Goal: Task Accomplishment & Management: Manage account settings

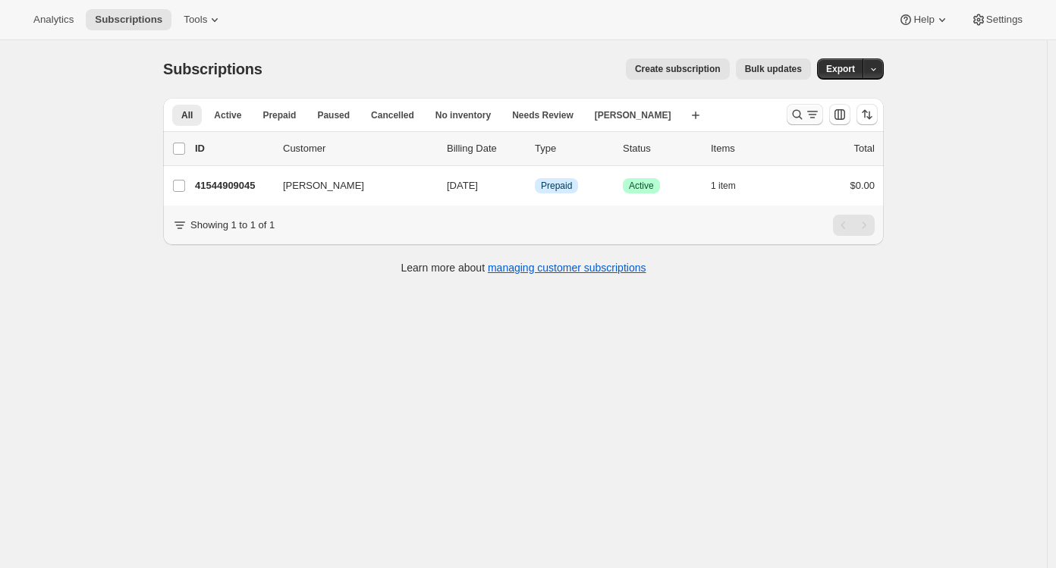
click at [800, 119] on icon "Search and filter results" at bounding box center [797, 114] width 15 height 15
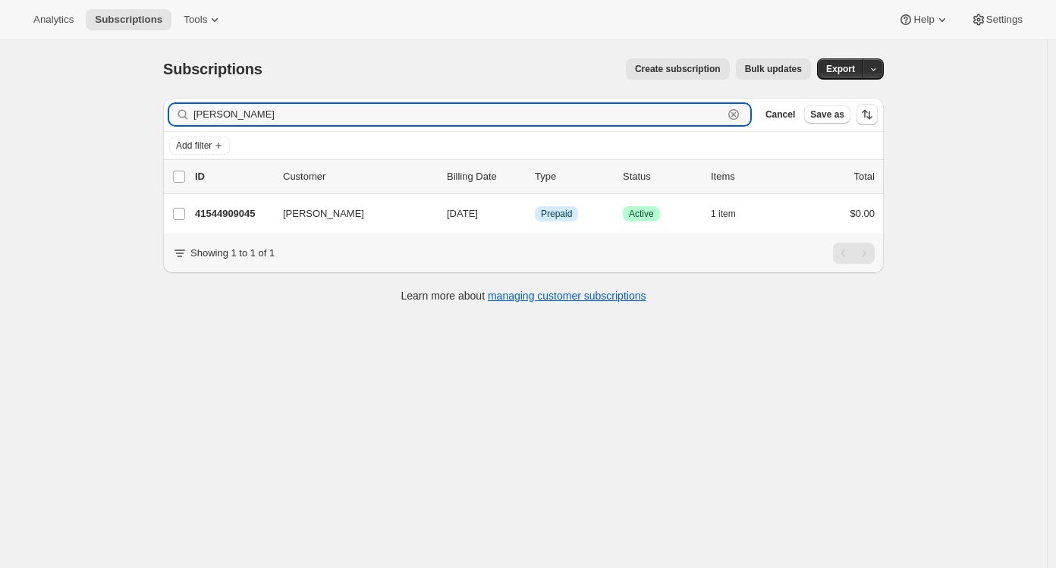
click at [736, 117] on icon "button" at bounding box center [733, 114] width 15 height 15
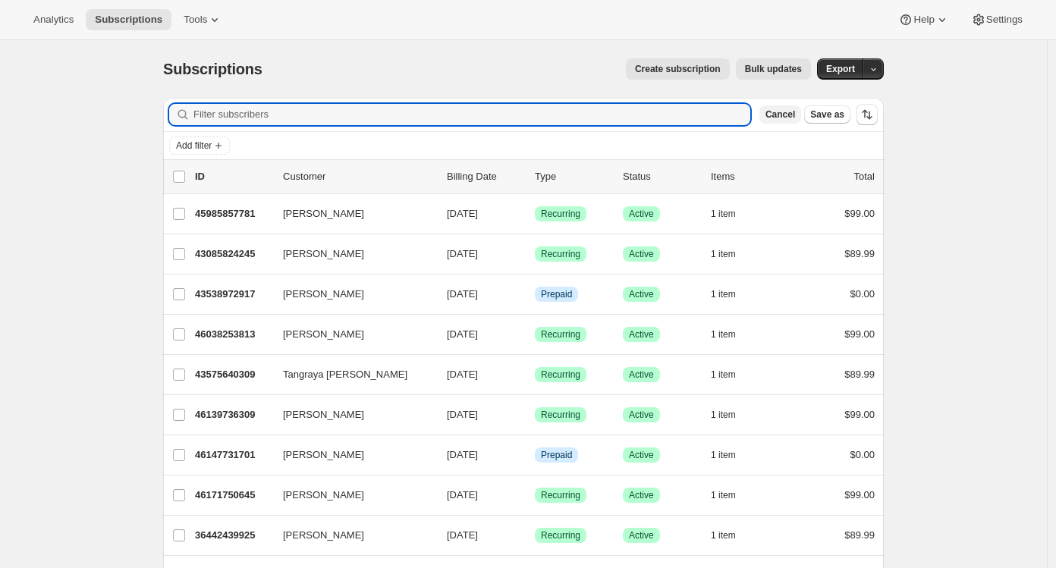
click at [784, 116] on span "Cancel" at bounding box center [780, 114] width 30 height 12
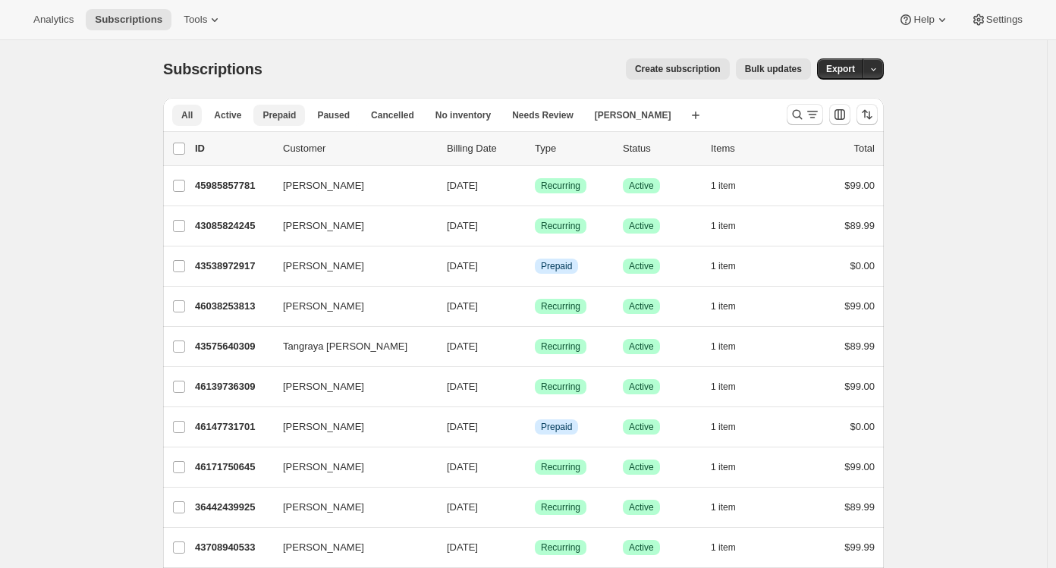
click at [293, 117] on span "Prepaid" at bounding box center [278, 115] width 33 height 12
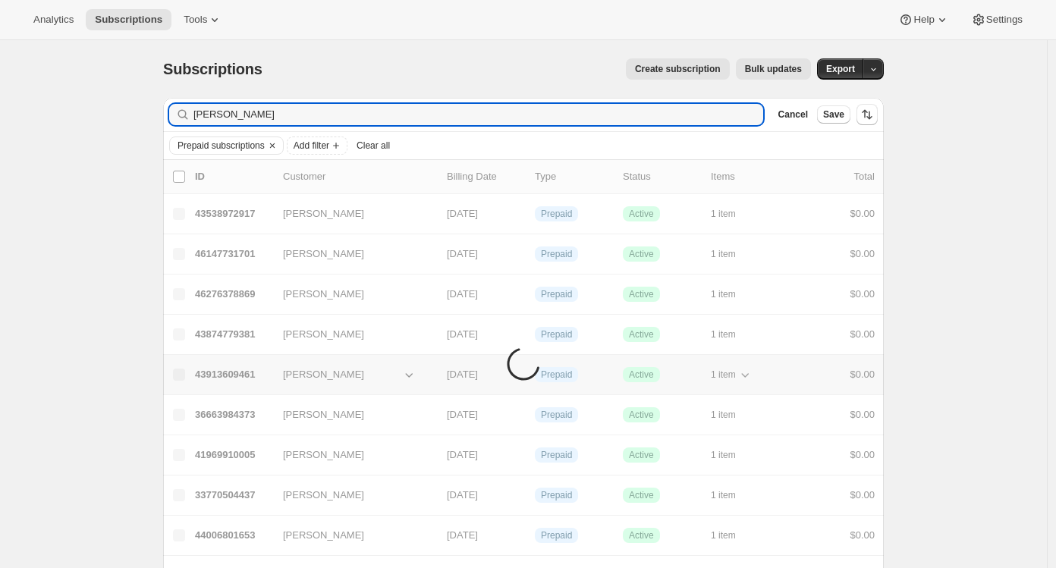
type input "cole"
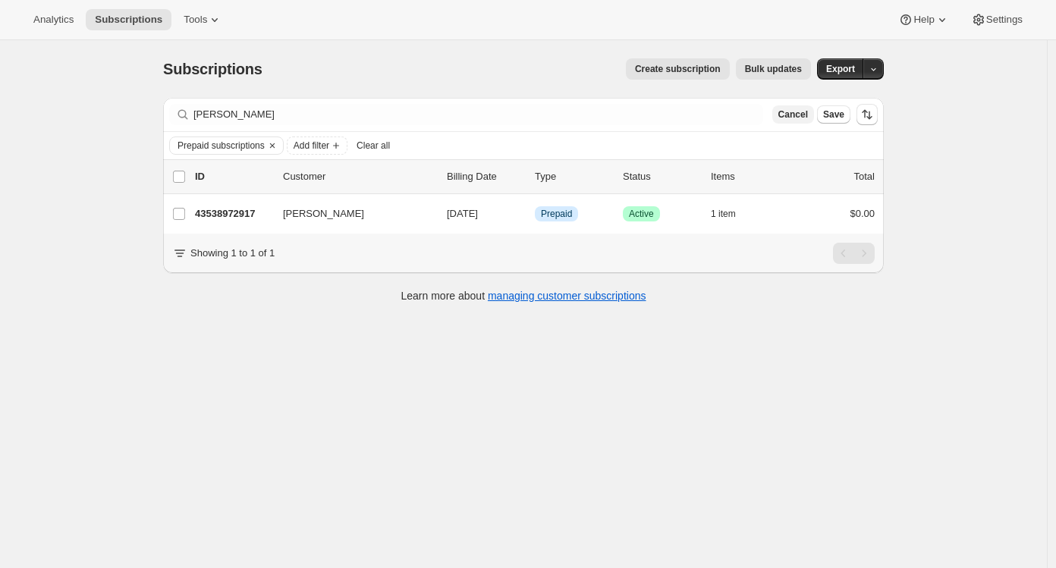
click at [803, 118] on span "Cancel" at bounding box center [793, 114] width 30 height 12
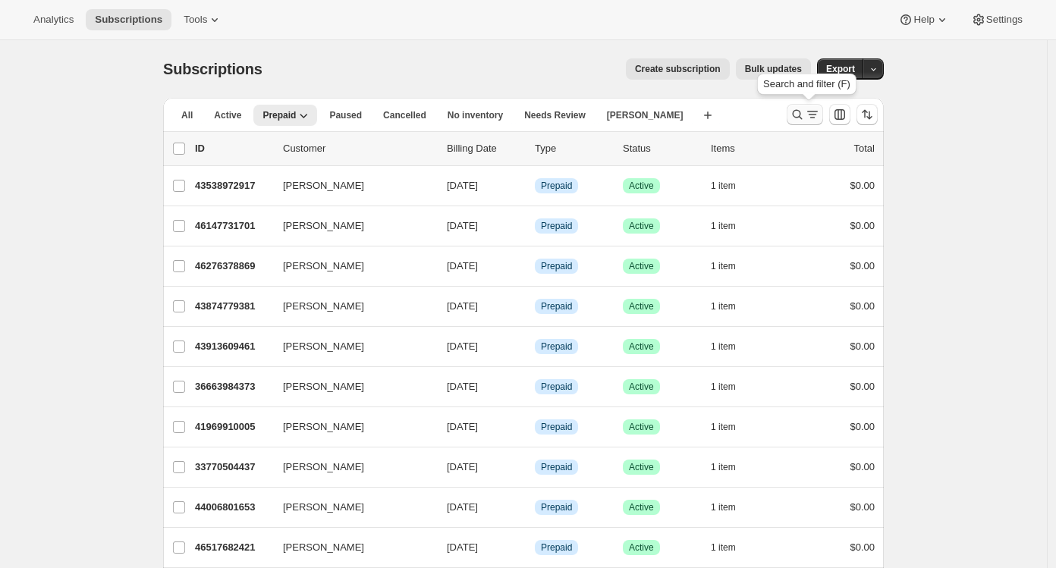
click at [805, 119] on icon "Search and filter results" at bounding box center [797, 114] width 15 height 15
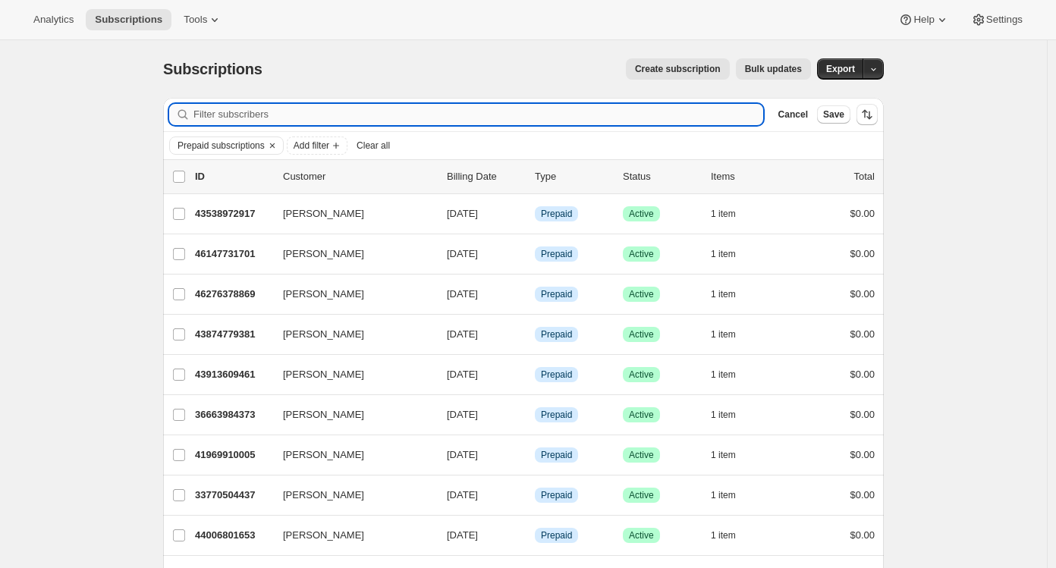
paste input "zenmama77@gmail.com"
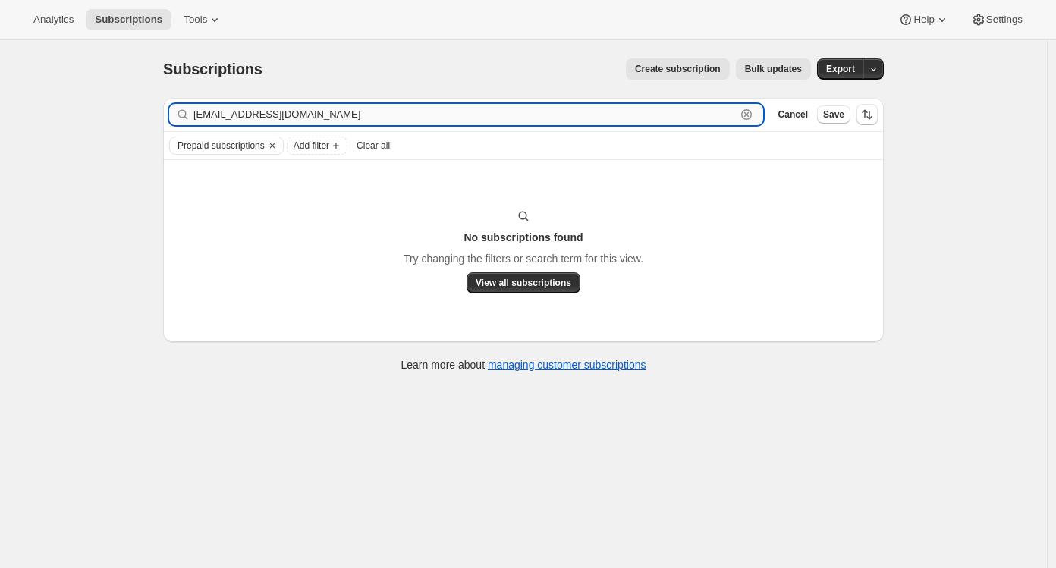
click at [351, 117] on input "zenmama77@gmail.com" at bounding box center [464, 114] width 542 height 21
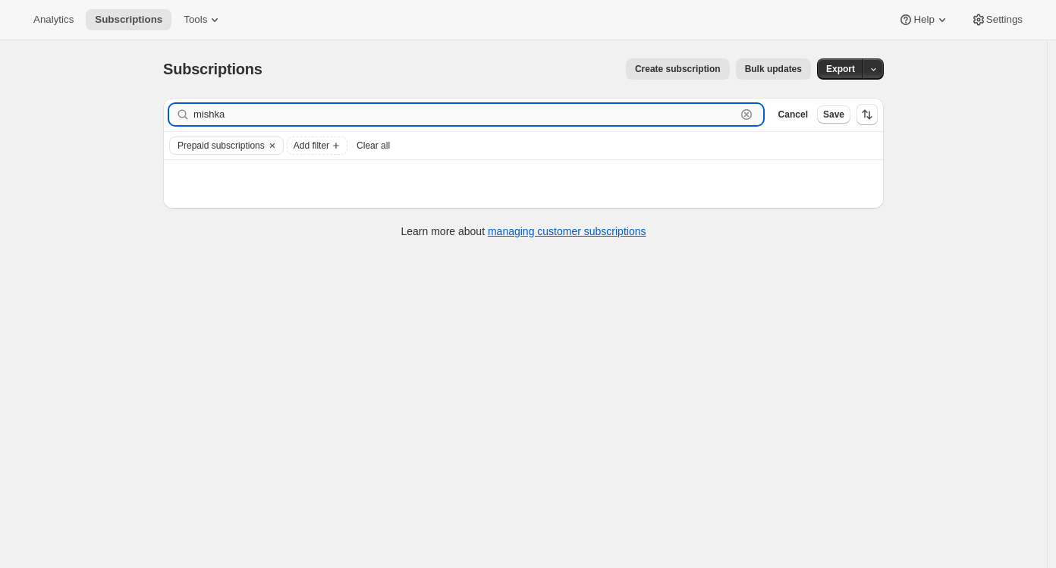
type input "mishka"
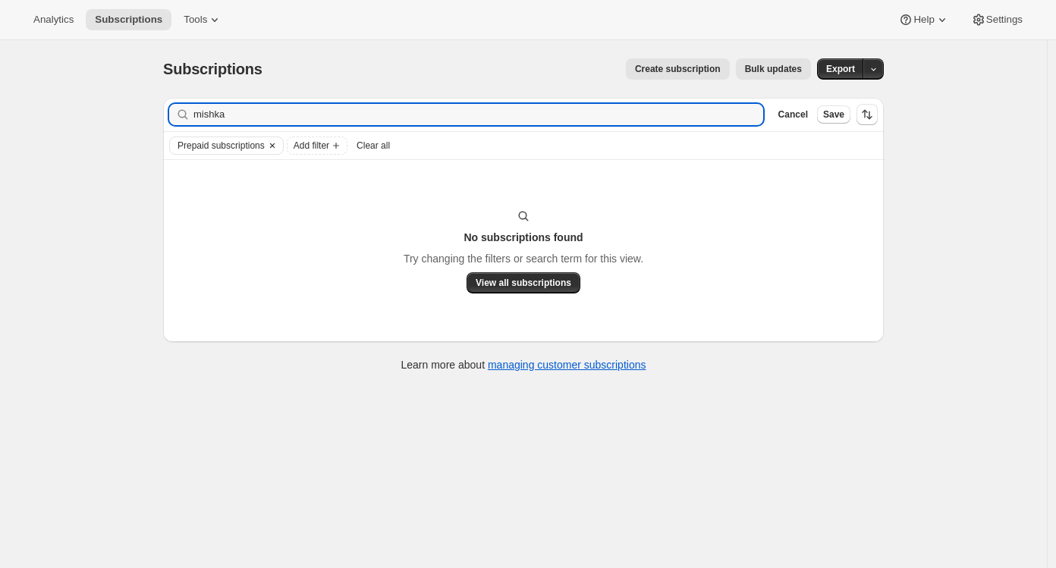
click at [278, 144] on icon "Clear" at bounding box center [272, 146] width 12 height 12
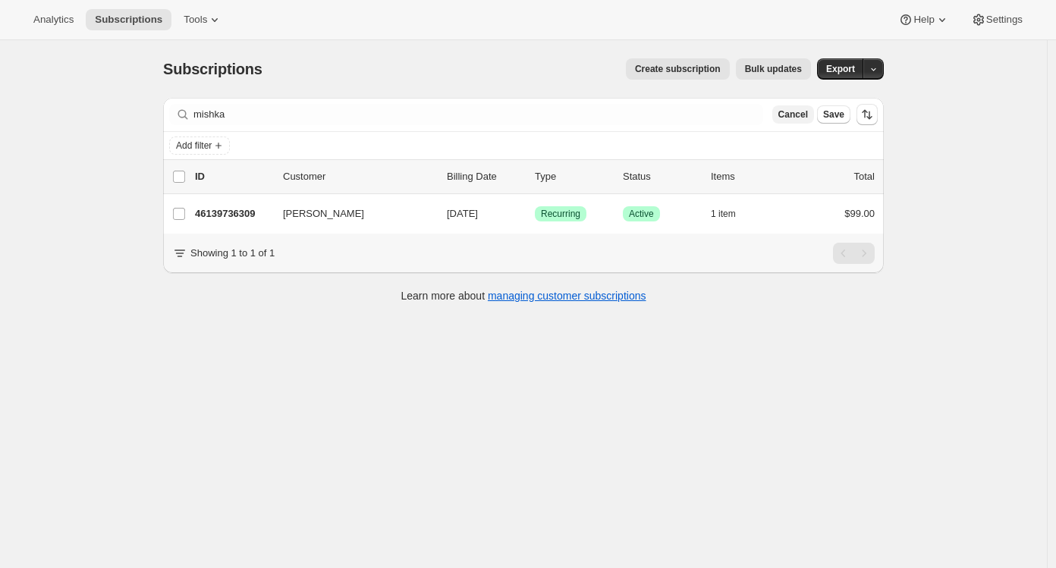
click at [795, 113] on span "Cancel" at bounding box center [793, 114] width 30 height 12
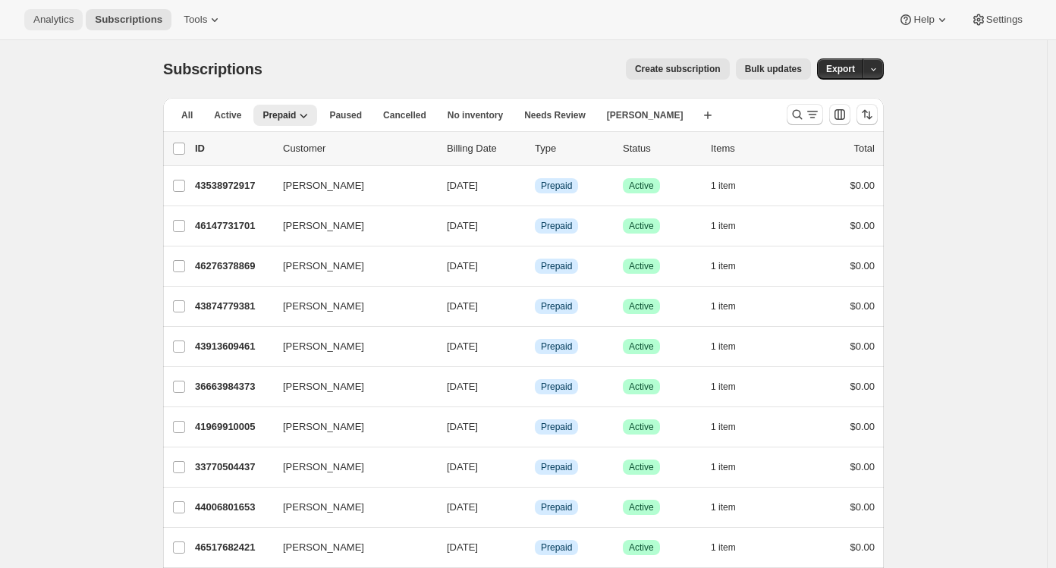
click at [69, 19] on span "Analytics" at bounding box center [53, 20] width 40 height 12
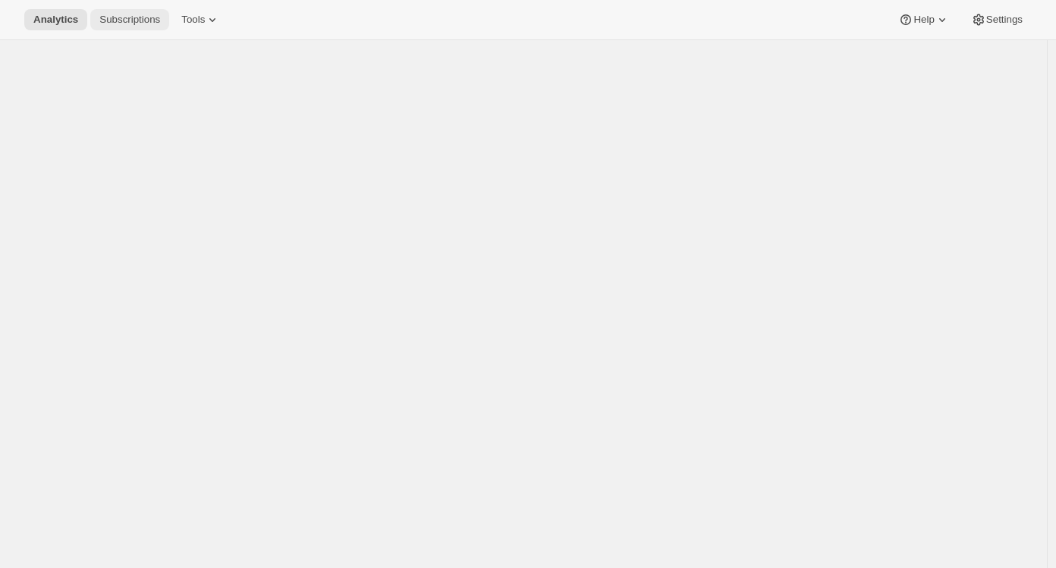
click at [132, 17] on span "Subscriptions" at bounding box center [129, 20] width 61 height 12
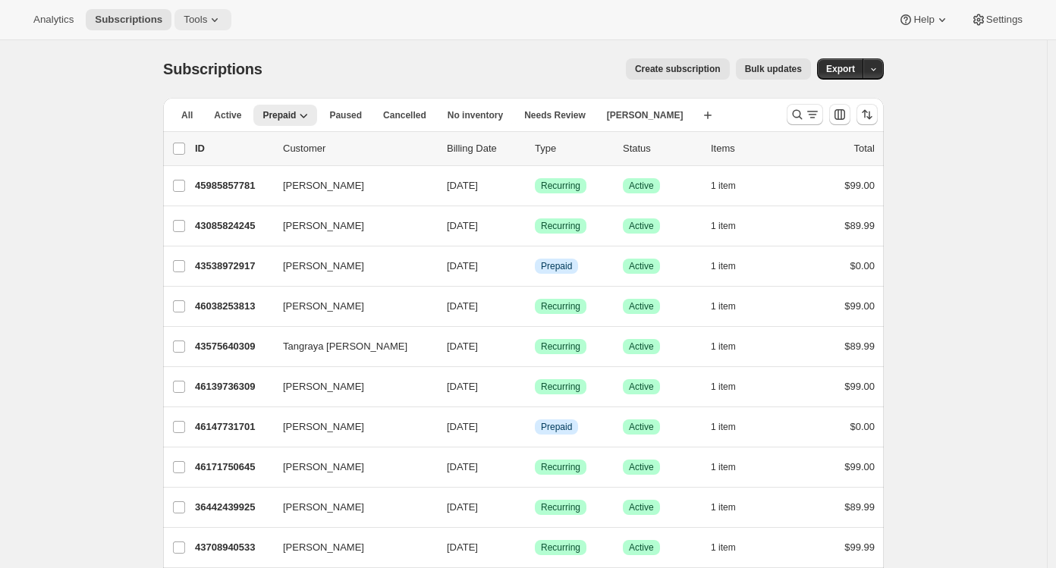
click at [207, 20] on span "Tools" at bounding box center [196, 20] width 24 height 12
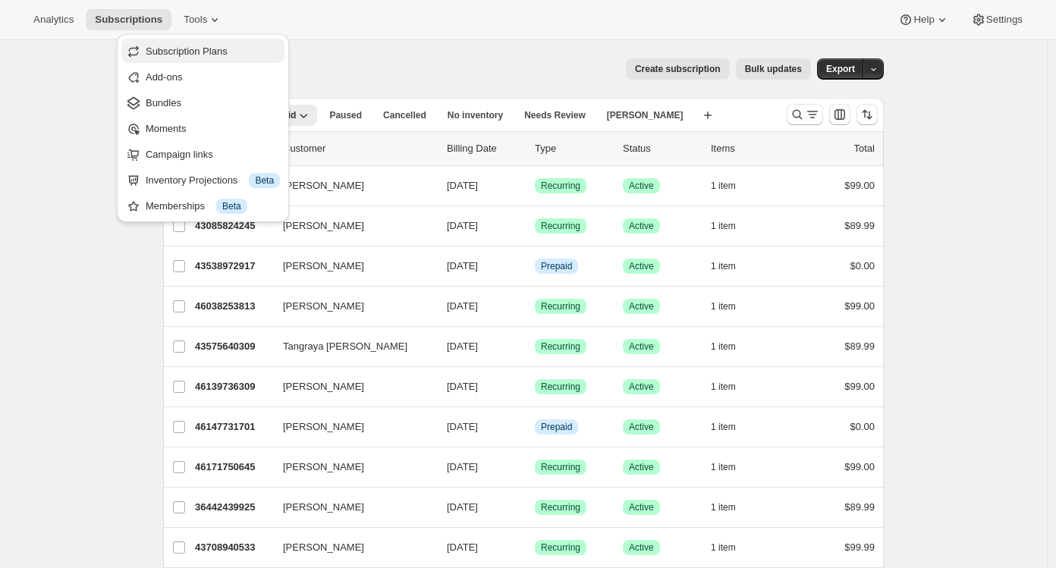
click at [199, 46] on span "Subscription Plans" at bounding box center [187, 51] width 82 height 11
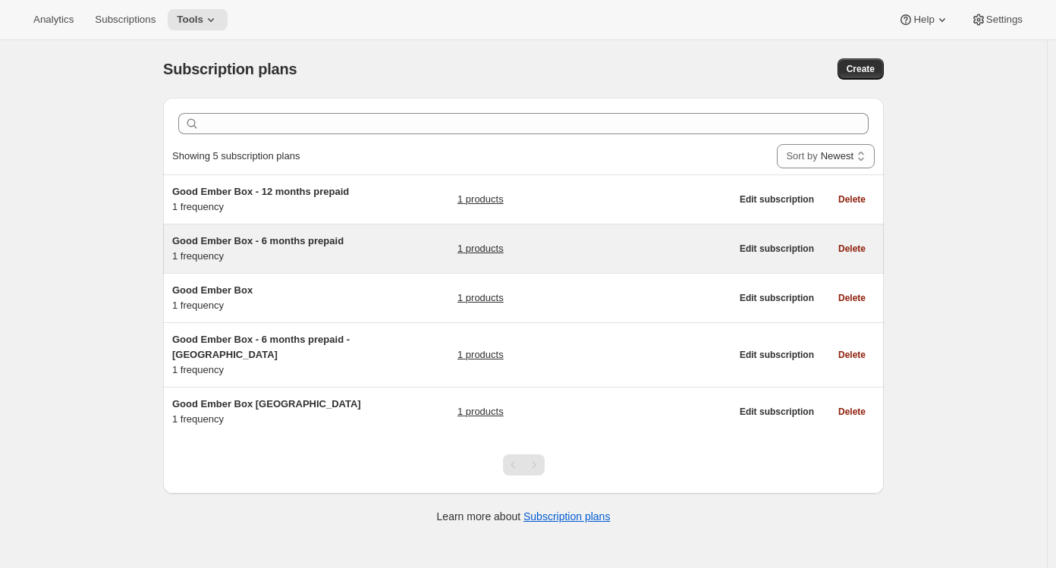
click at [329, 252] on div "Good Ember Box - 6 months prepaid 1 frequency" at bounding box center [267, 249] width 190 height 30
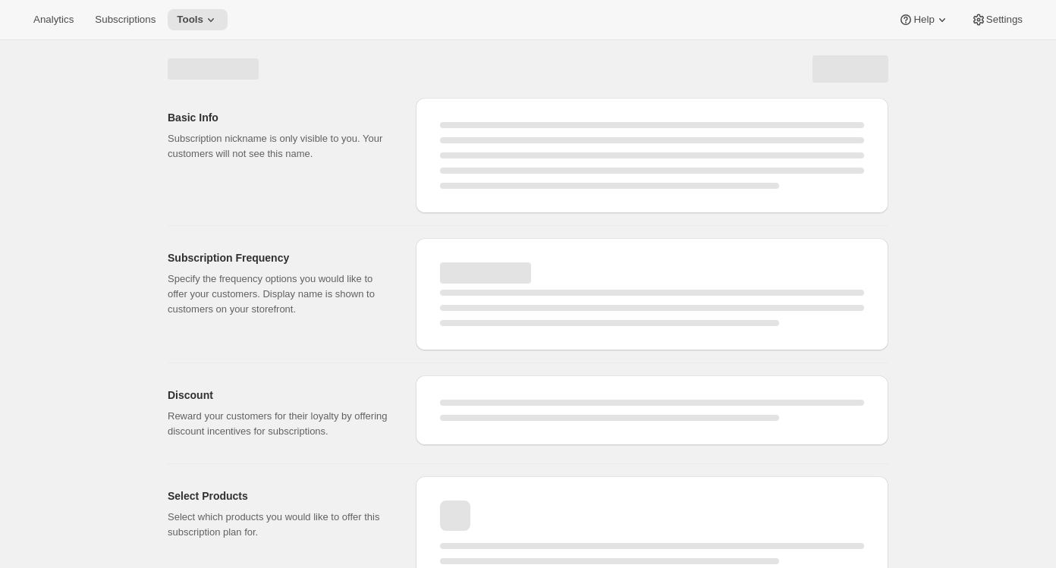
select select "WEEK"
select select "MONTH"
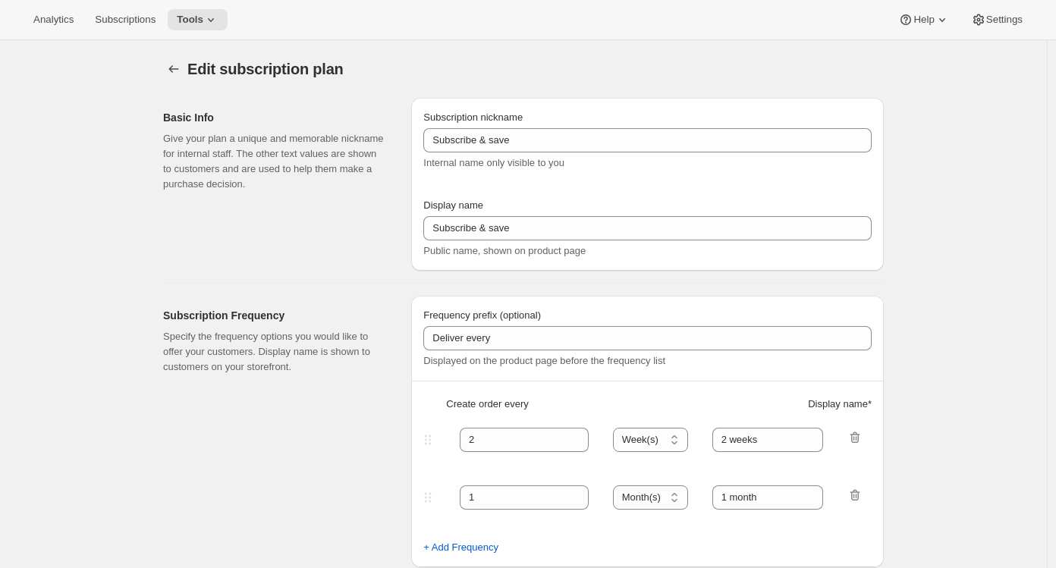
type input "Good Ember Box - 6 months prepaid"
select select "ENABLED"
select select "MONTH"
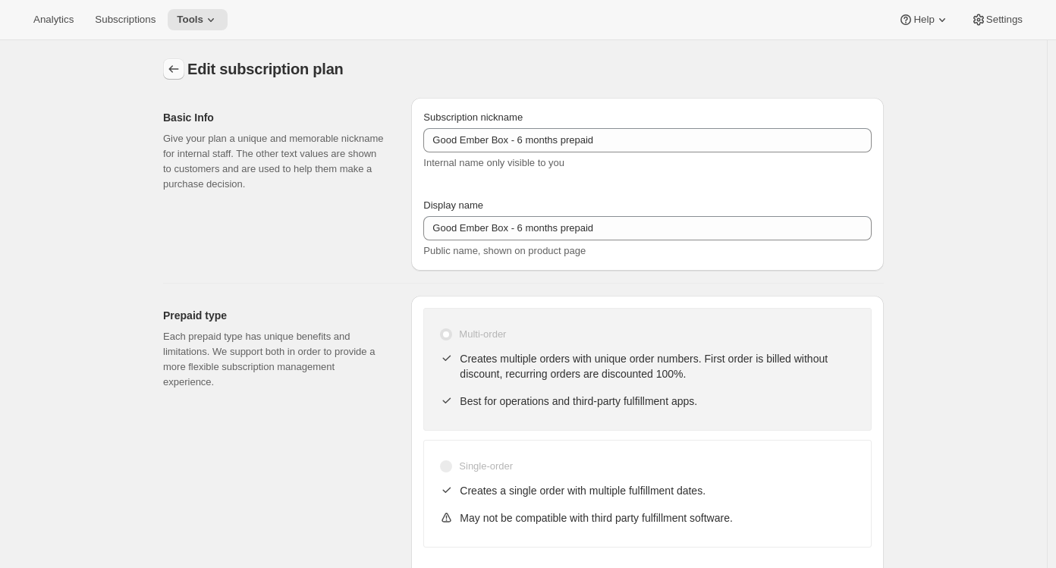
click at [171, 75] on icon "Subscription plans" at bounding box center [173, 68] width 15 height 15
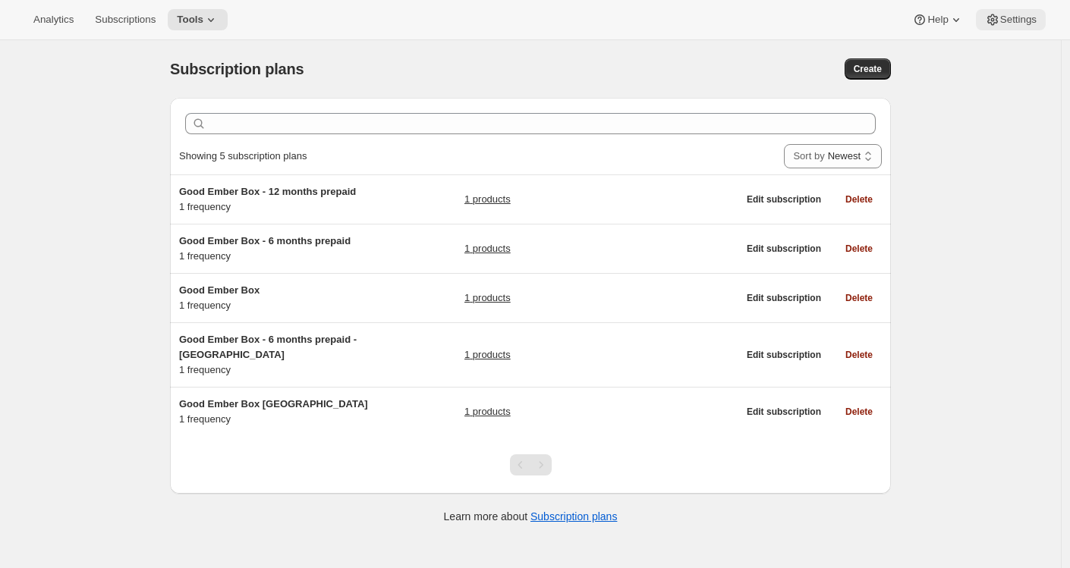
click at [1028, 22] on span "Settings" at bounding box center [1018, 20] width 36 height 12
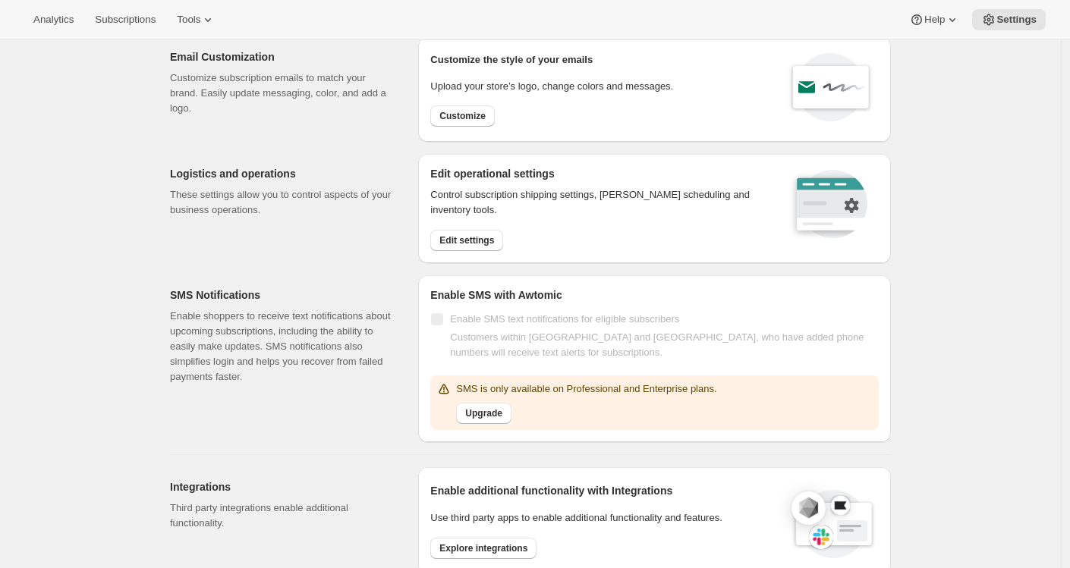
scroll to position [64, 0]
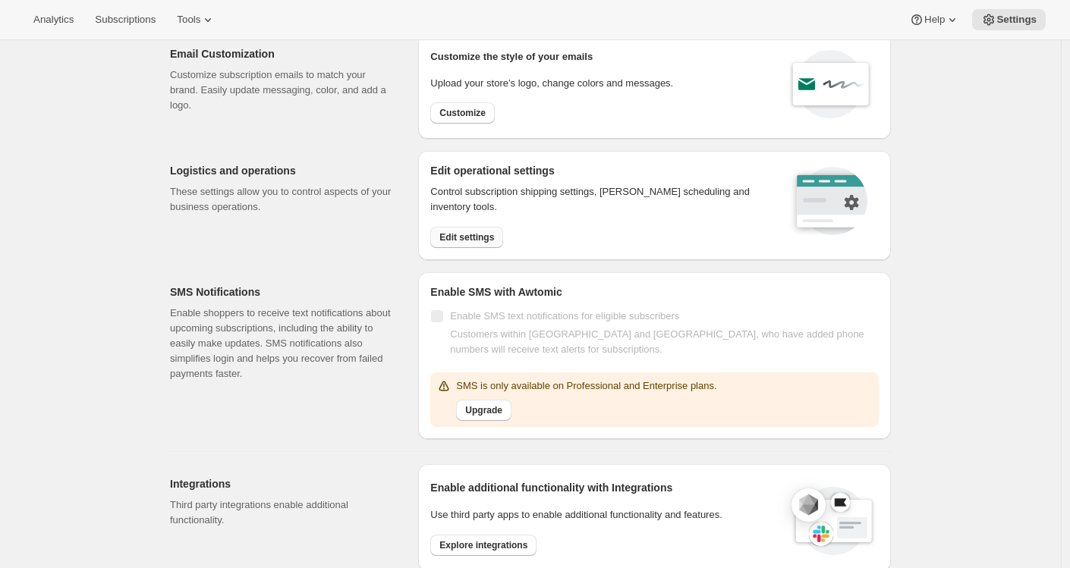
click at [467, 240] on span "Edit settings" at bounding box center [466, 237] width 55 height 12
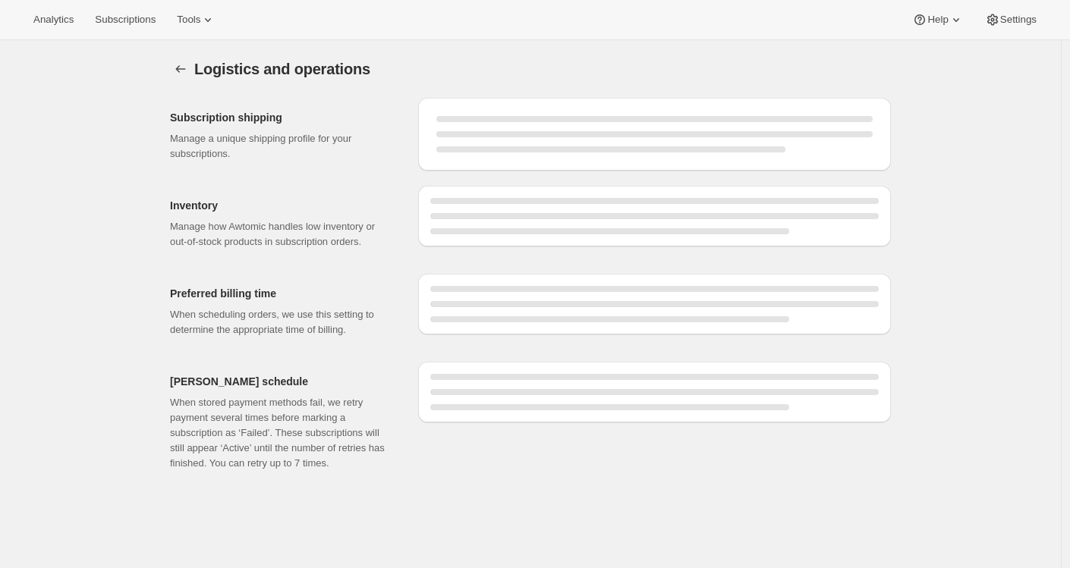
select select "DAY"
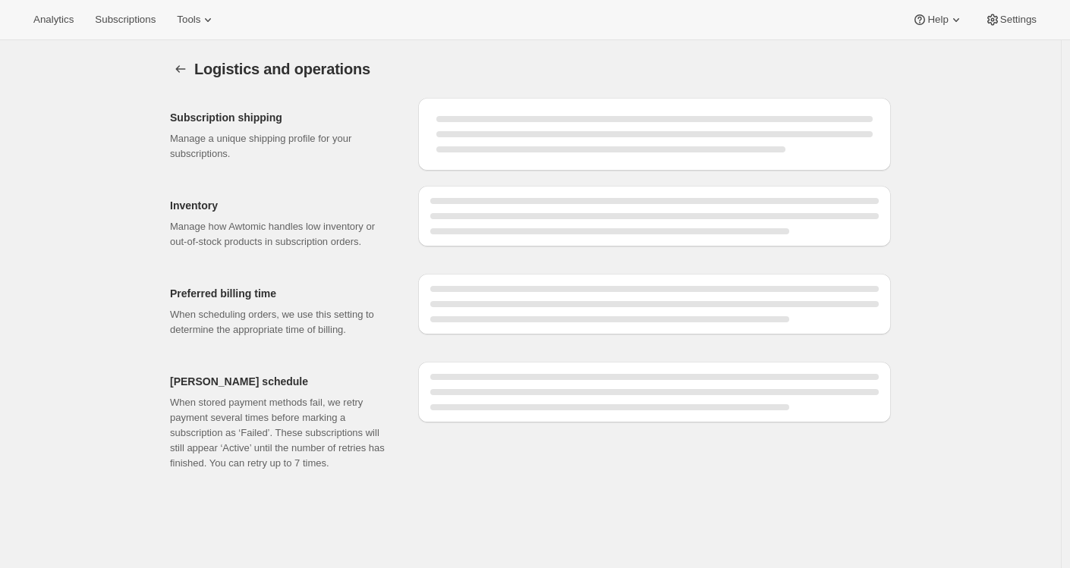
select select "DAY"
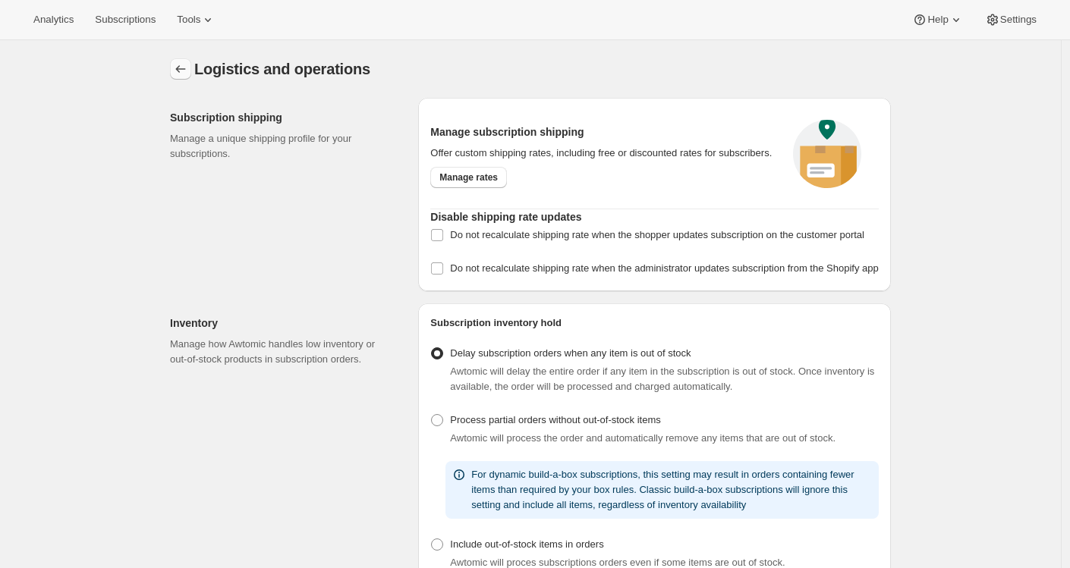
click at [185, 68] on icon "Settings" at bounding box center [180, 68] width 15 height 15
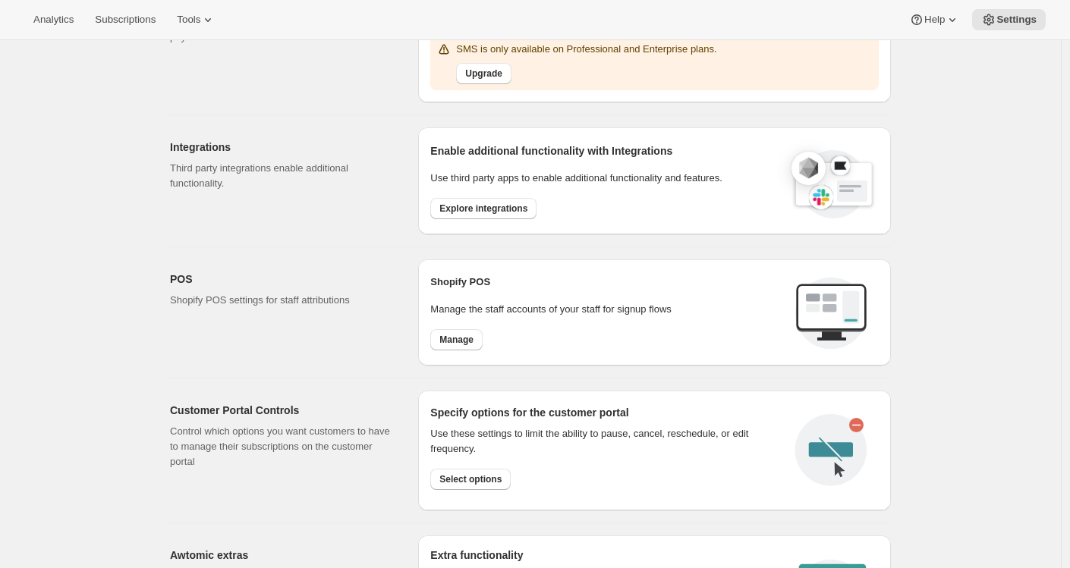
scroll to position [417, 0]
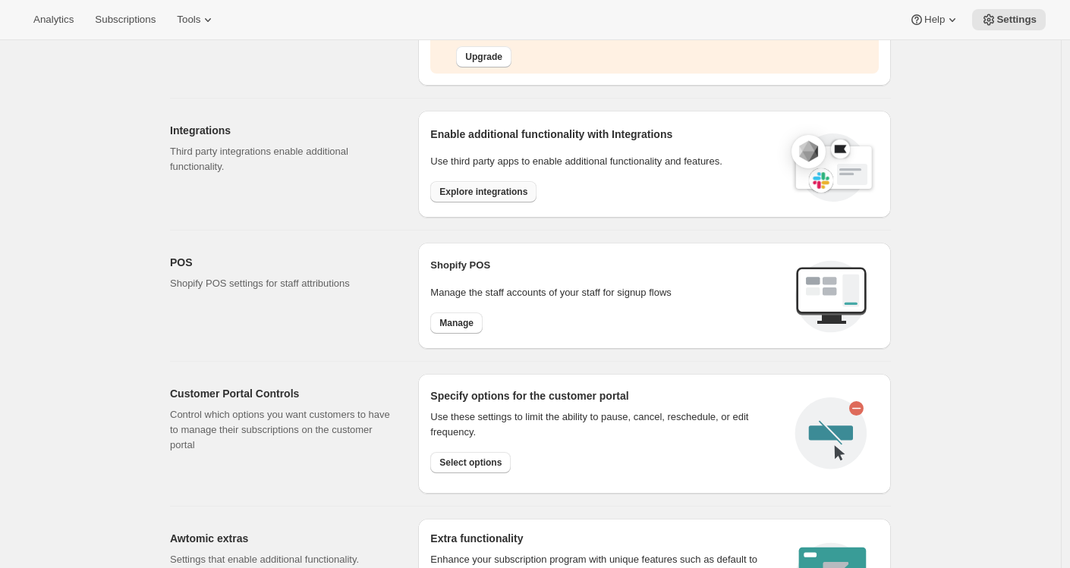
click at [501, 192] on span "Explore integrations" at bounding box center [483, 192] width 88 height 12
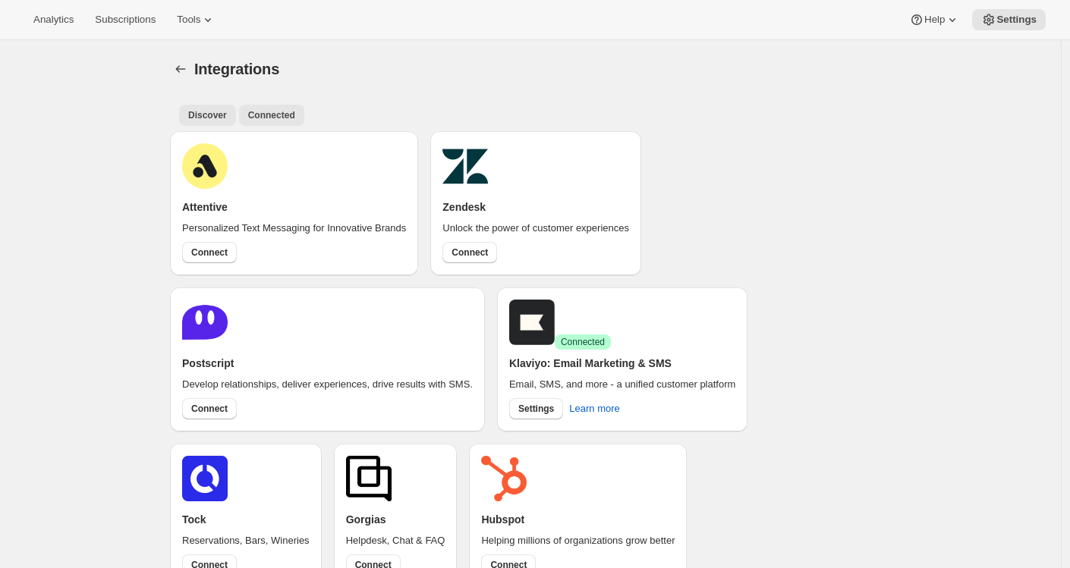
click at [294, 115] on span "Connected" at bounding box center [271, 115] width 47 height 12
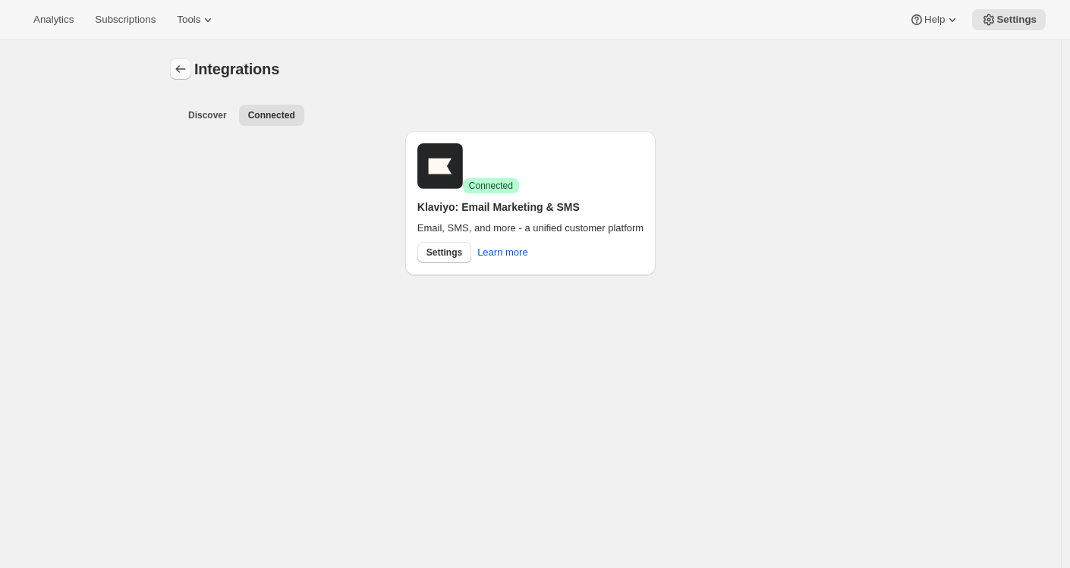
click at [185, 71] on icon "Settings" at bounding box center [180, 68] width 15 height 15
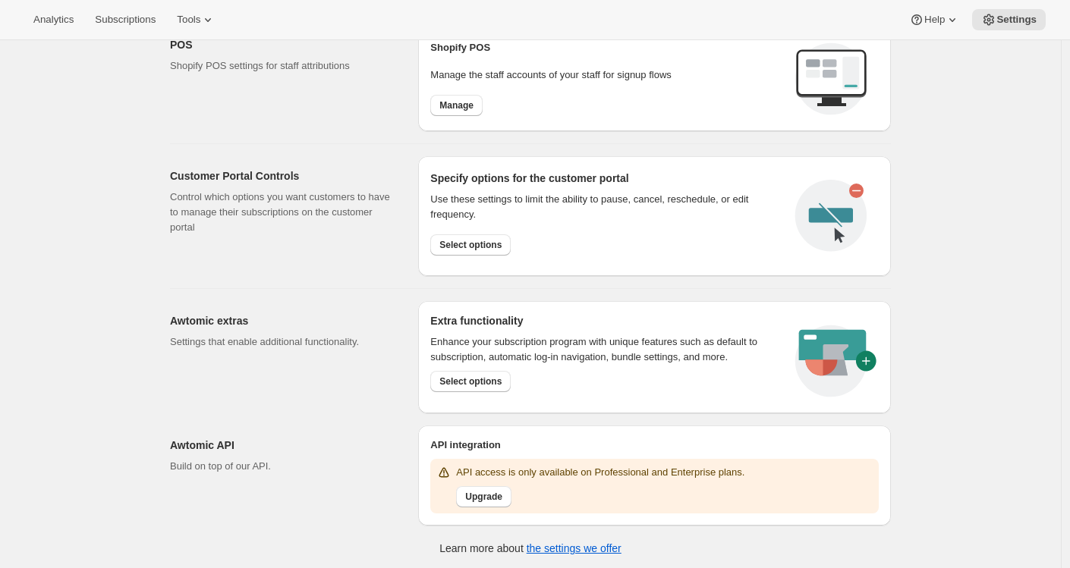
scroll to position [636, 0]
click at [476, 383] on span "Select options" at bounding box center [470, 381] width 62 height 12
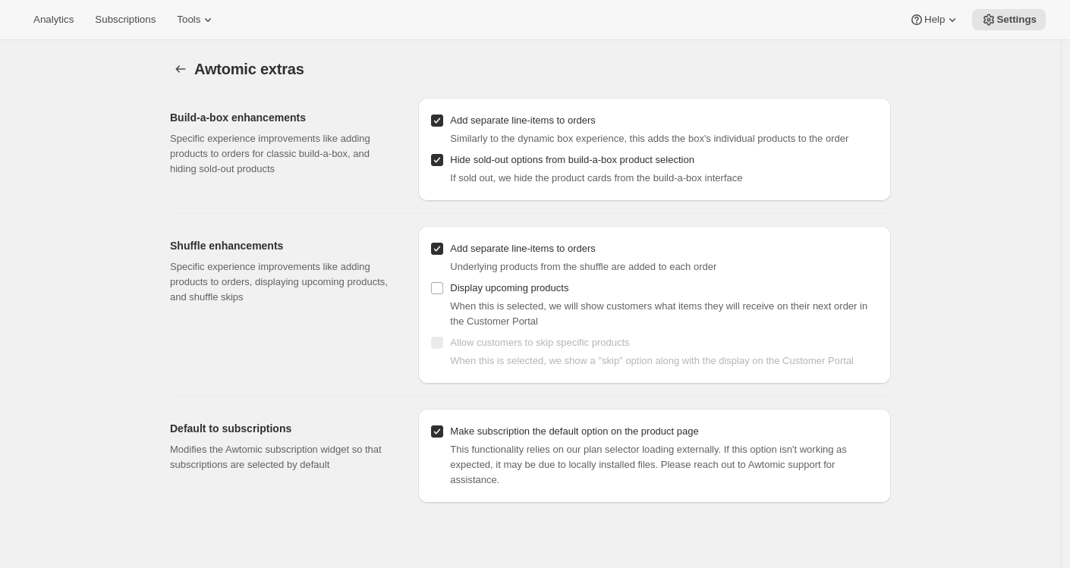
click at [441, 251] on input "Add separate line-items to orders" at bounding box center [437, 249] width 12 height 12
checkbox input "false"
click at [440, 121] on input "Add separate line-items to orders" at bounding box center [437, 121] width 12 height 12
checkbox input "false"
click at [441, 157] on input "Hide sold-out options from build-a-box product selection" at bounding box center [437, 160] width 12 height 12
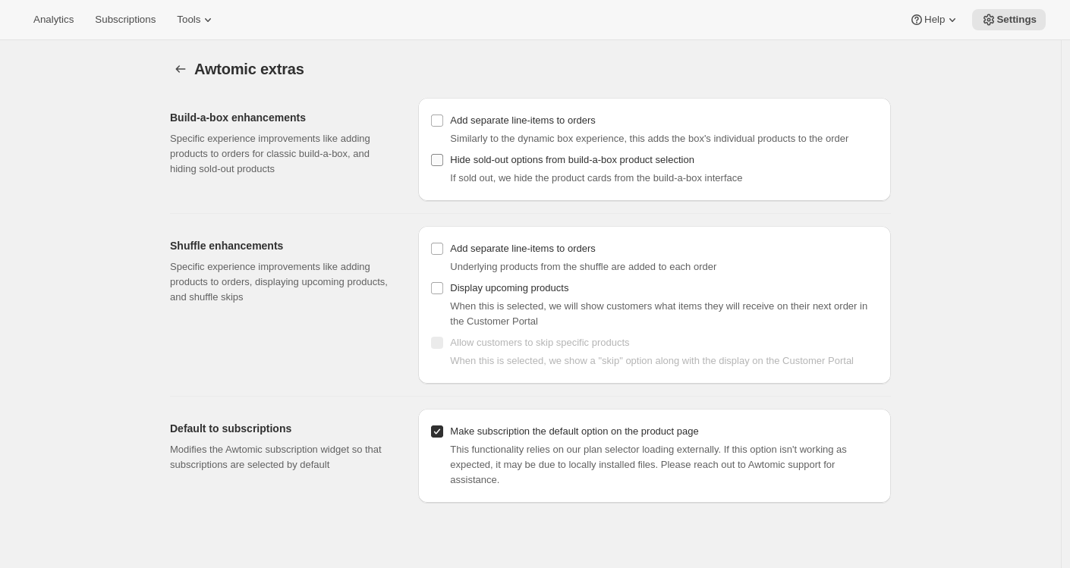
click at [441, 159] on input "Hide sold-out options from build-a-box product selection" at bounding box center [437, 160] width 12 height 12
checkbox input "true"
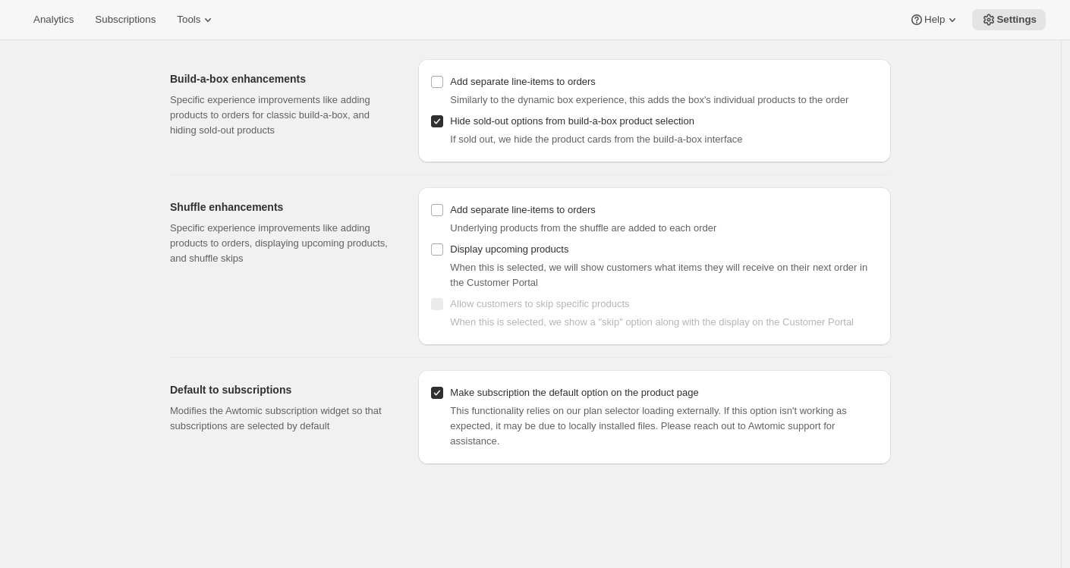
scroll to position [40, 0]
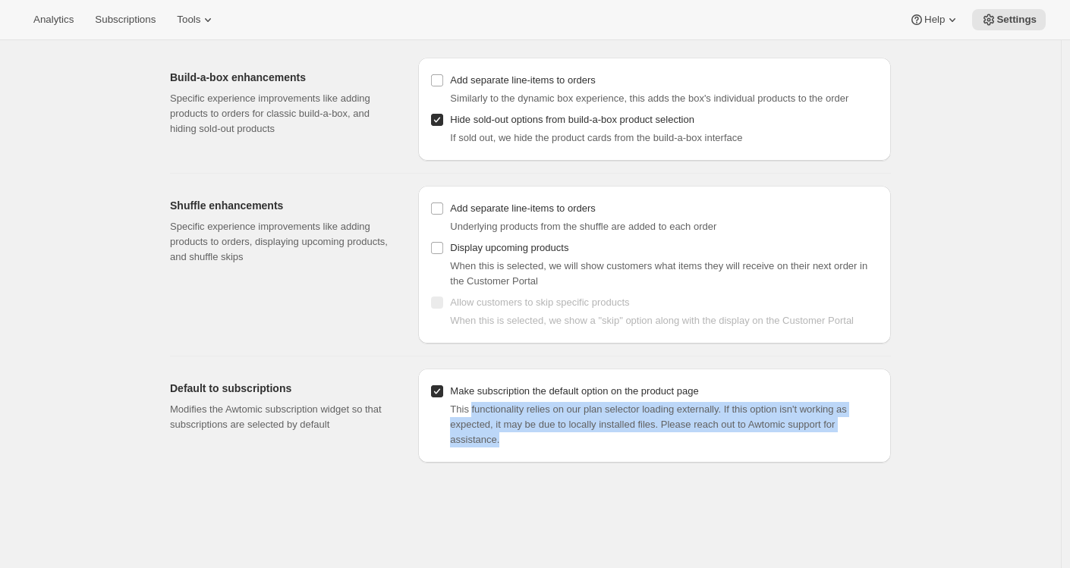
drag, startPoint x: 476, startPoint y: 426, endPoint x: 548, endPoint y: 464, distance: 81.1
click at [548, 451] on div "Make subscription the default option on the product page This functionality rel…" at bounding box center [654, 416] width 448 height 70
click at [547, 448] on div "This functionality relies on our plan selector loading externally. If this opti…" at bounding box center [664, 425] width 429 height 46
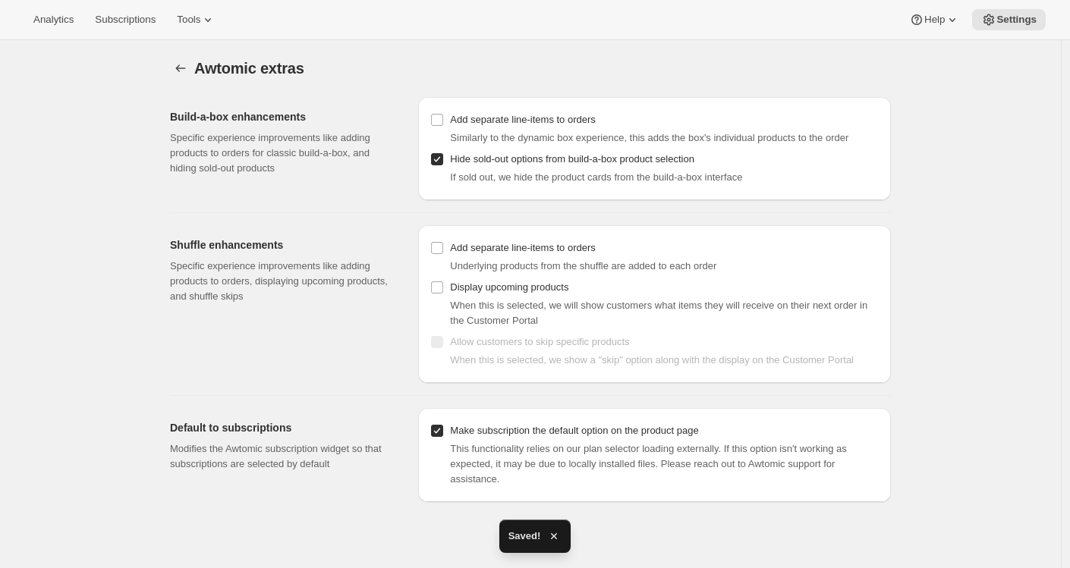
scroll to position [0, 0]
click at [181, 66] on icon "Settings" at bounding box center [180, 68] width 15 height 15
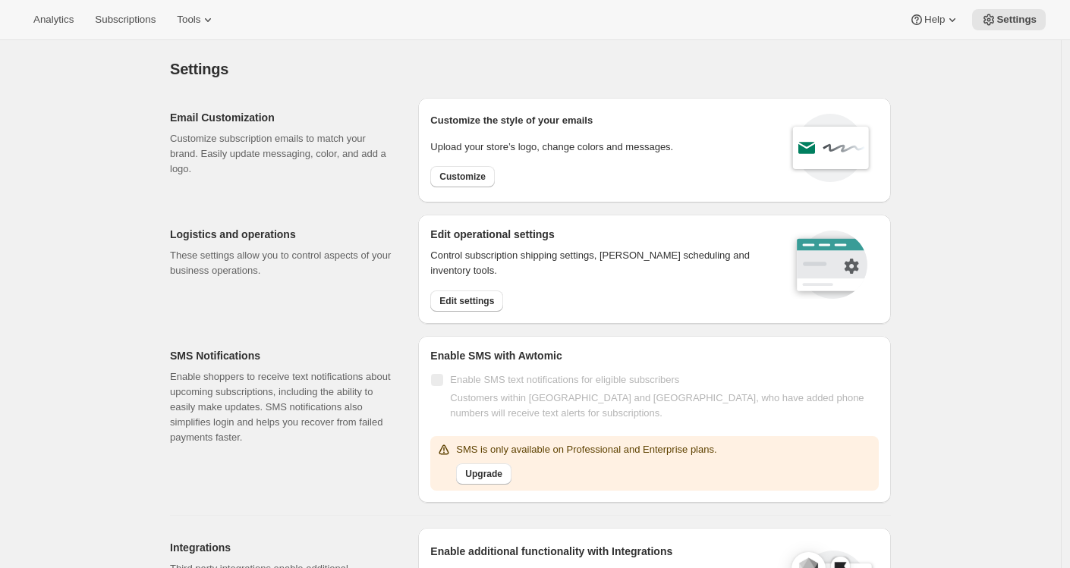
click at [248, 218] on div "Logistics and operations These settings allow you to control aspects of your bu…" at bounding box center [288, 269] width 236 height 109
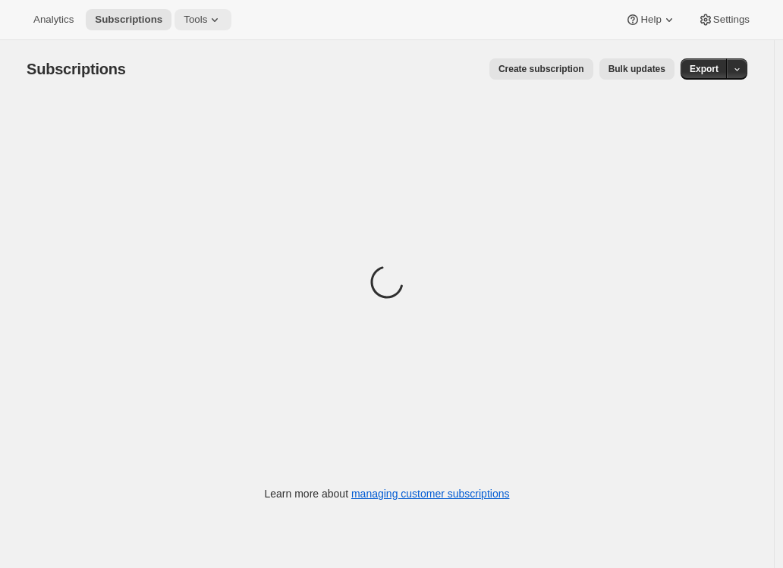
click at [196, 23] on span "Tools" at bounding box center [196, 20] width 24 height 12
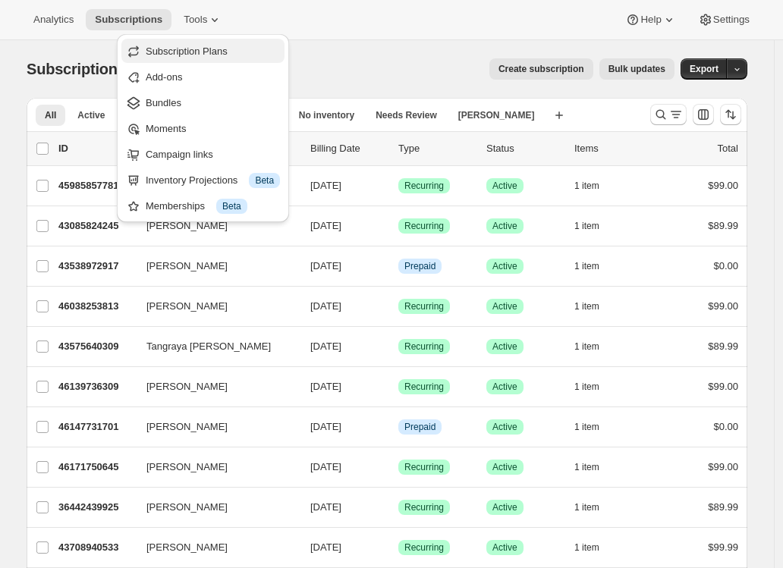
click at [194, 52] on span "Subscription Plans" at bounding box center [187, 51] width 82 height 11
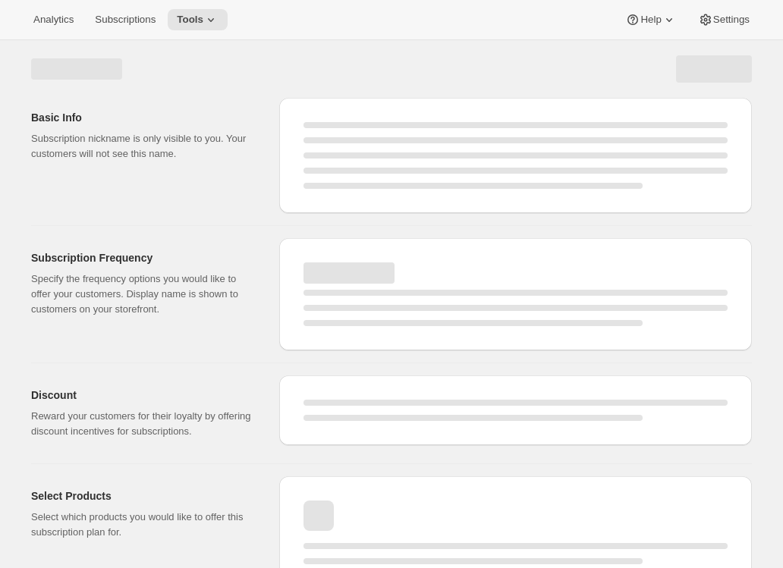
select select "WEEK"
select select "MONTH"
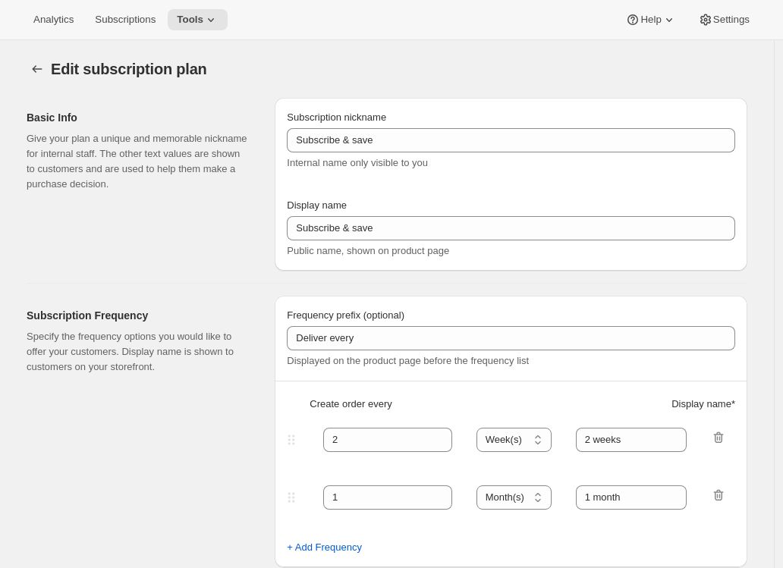
select select "ENABLED"
select select "MONTH"
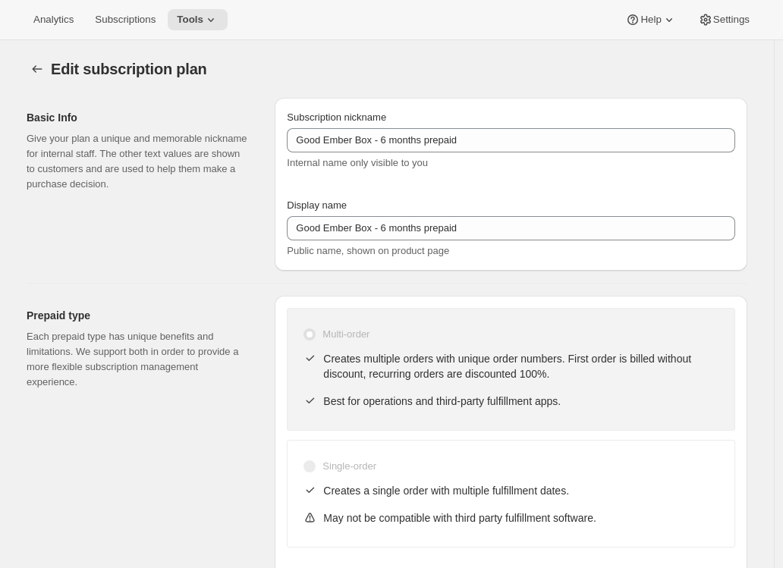
type input "Good Ember Box - 6 months prepaid"
click at [39, 70] on icon "Subscription plans" at bounding box center [37, 68] width 15 height 15
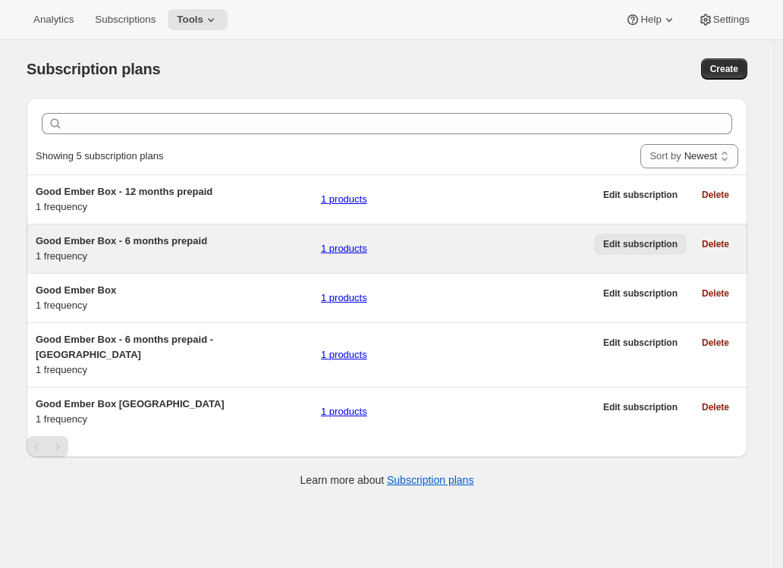
click at [653, 248] on span "Edit subscription" at bounding box center [640, 244] width 74 height 12
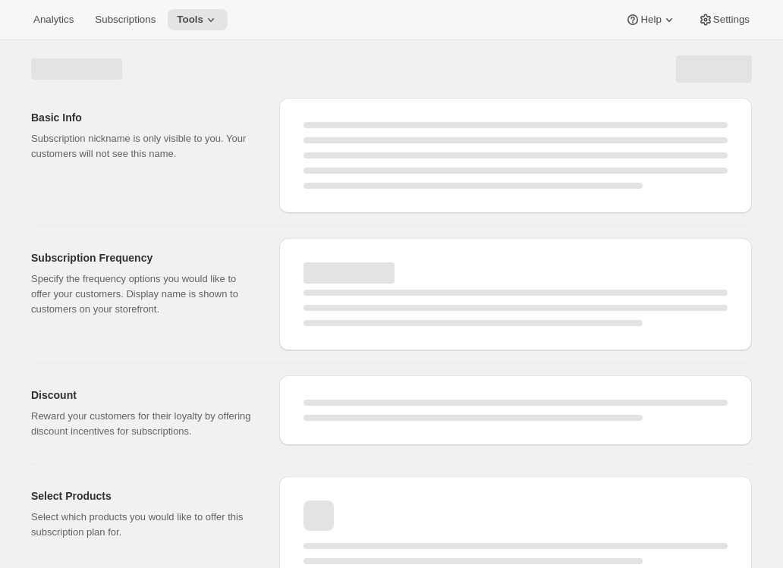
select select "WEEK"
select select "MONTH"
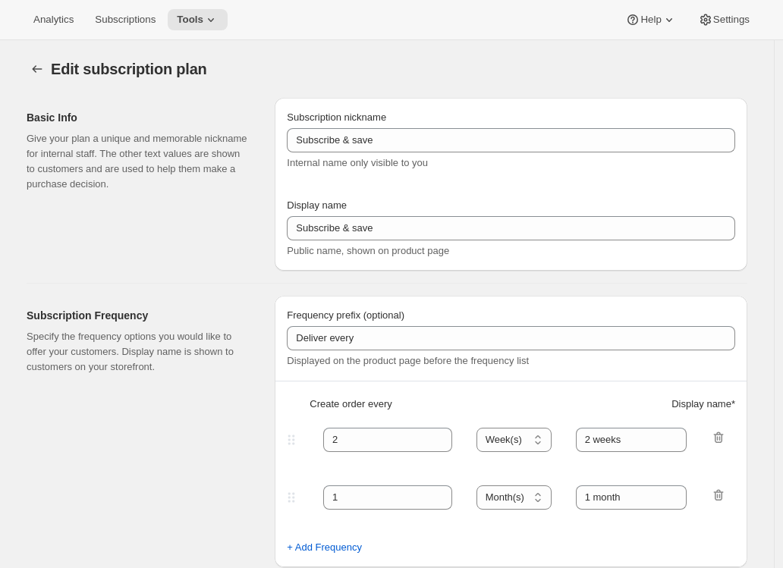
type input "Good Ember Box - 6 months prepaid"
select select "ENABLED"
select select "MONTH"
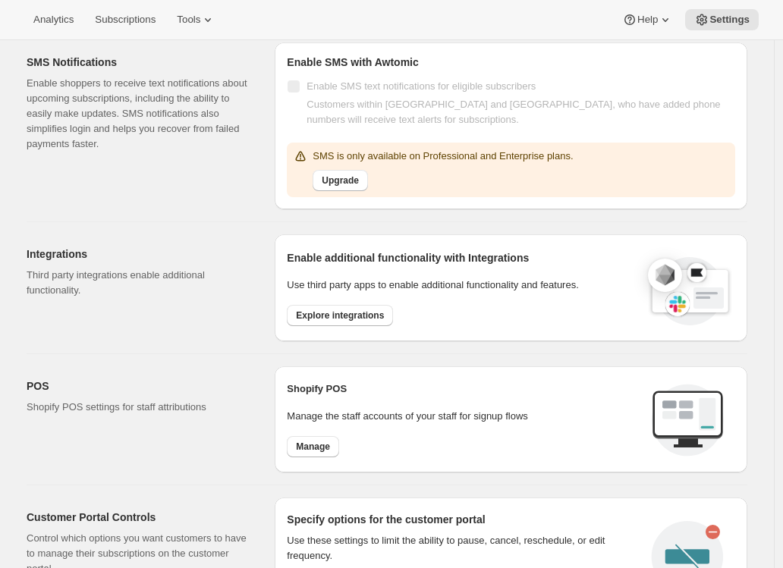
scroll to position [292, 0]
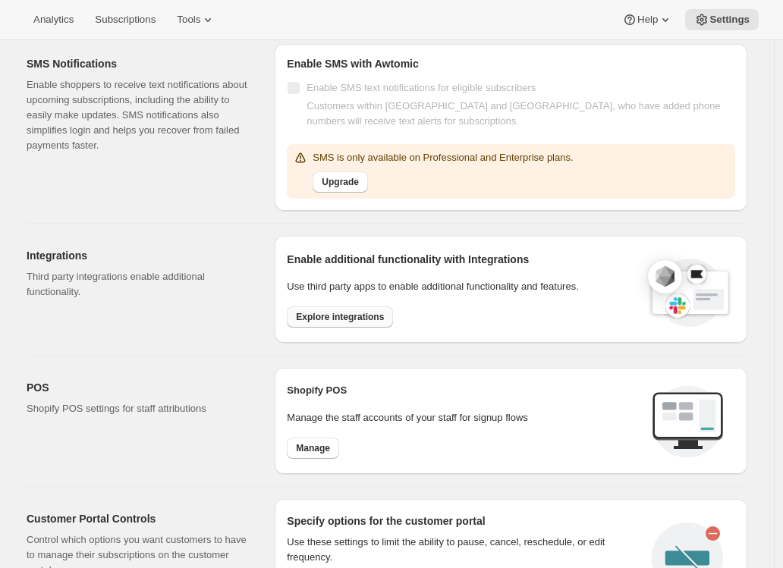
click at [351, 320] on span "Explore integrations" at bounding box center [340, 317] width 88 height 12
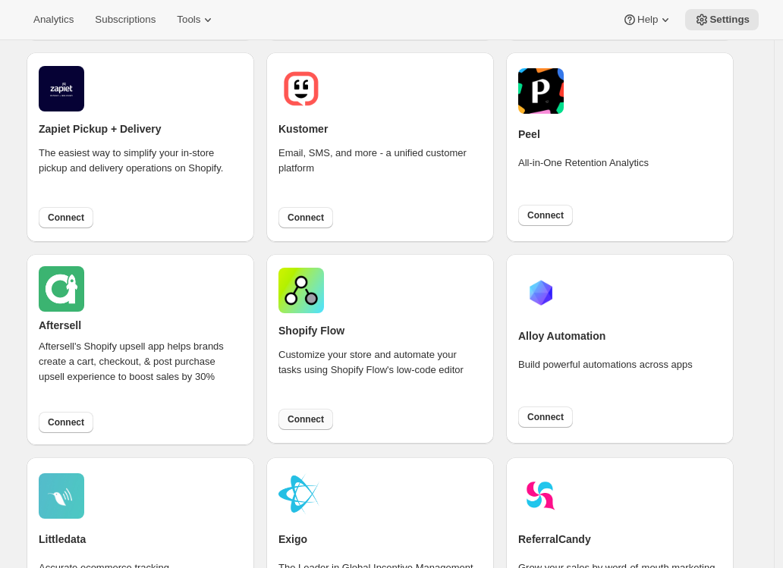
scroll to position [685, 0]
click at [310, 420] on span "Connect" at bounding box center [306, 419] width 36 height 12
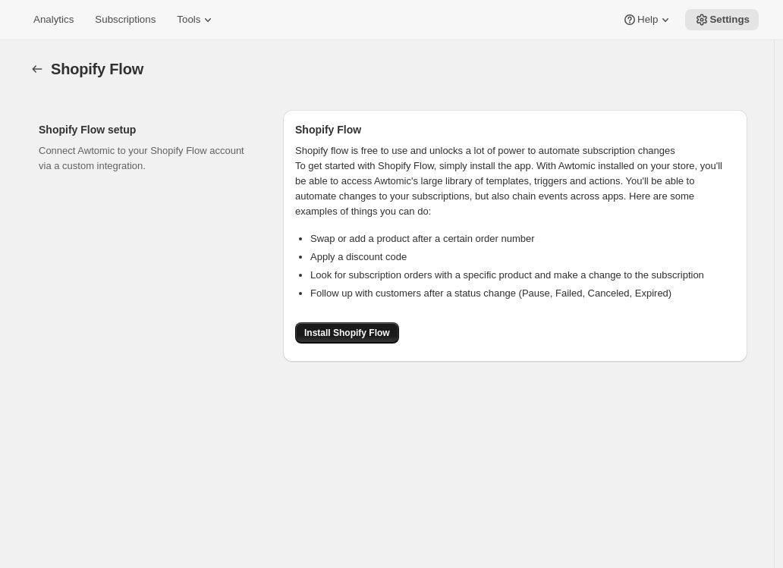
click at [379, 332] on span "Install Shopify Flow" at bounding box center [347, 333] width 86 height 12
click at [48, 67] on button "button" at bounding box center [37, 68] width 21 height 21
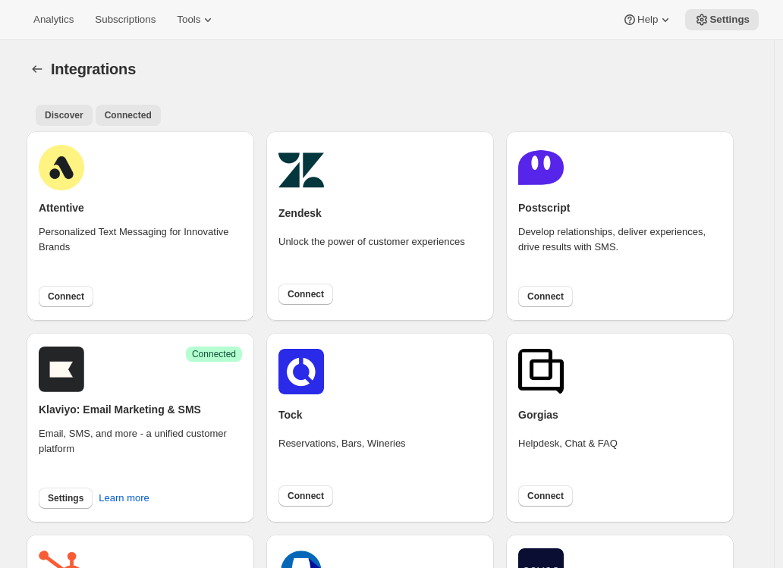
click at [141, 110] on span "Connected" at bounding box center [128, 115] width 47 height 12
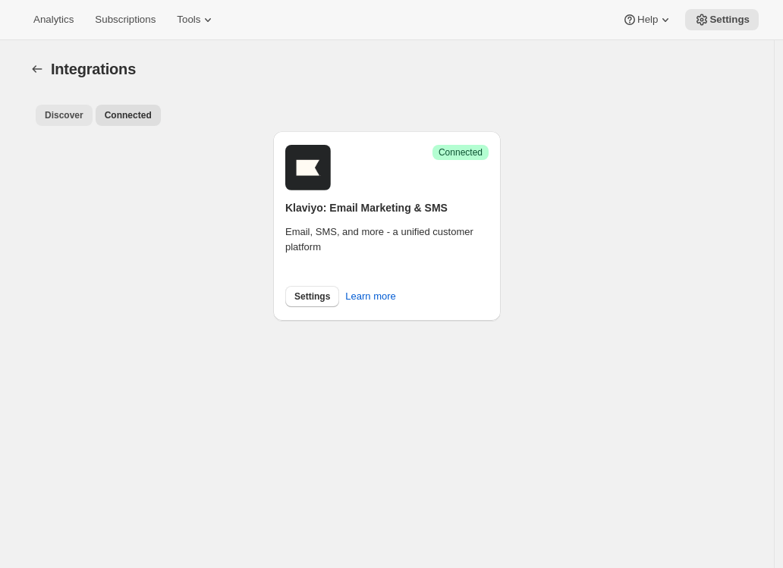
click at [77, 118] on span "Discover" at bounding box center [64, 115] width 39 height 12
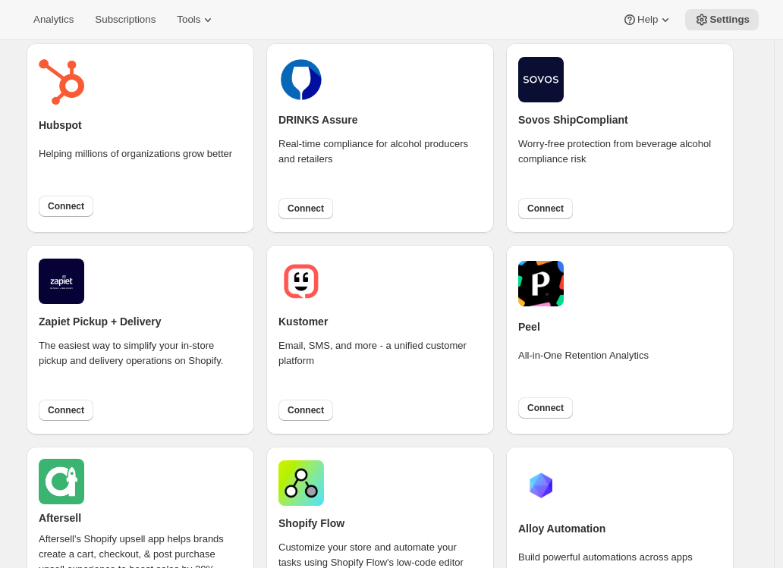
scroll to position [563, 0]
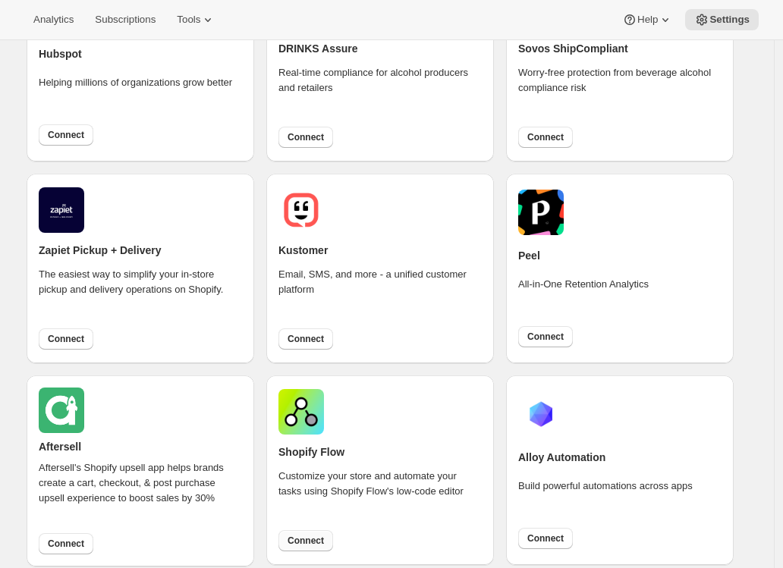
click at [310, 539] on span "Connect" at bounding box center [306, 541] width 36 height 12
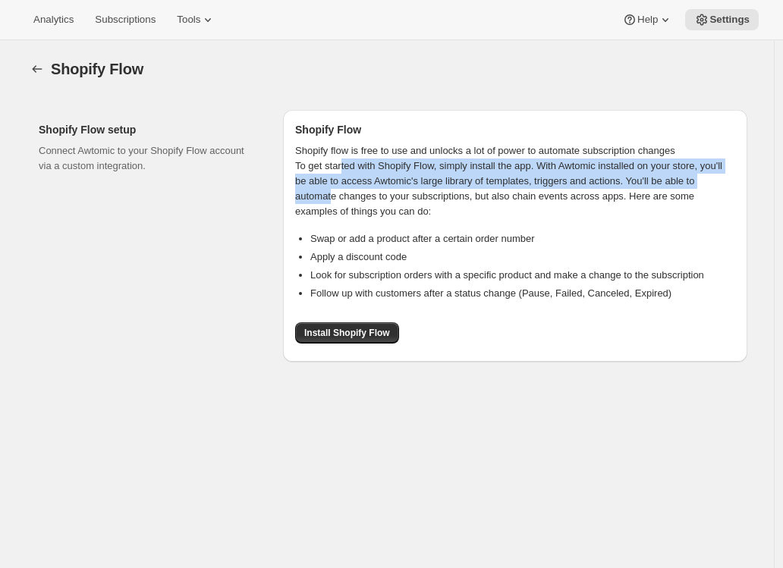
drag, startPoint x: 347, startPoint y: 172, endPoint x: 373, endPoint y: 200, distance: 38.1
click at [373, 200] on div "To get started with Shopify Flow, simply install the app. With Awtomic installe…" at bounding box center [515, 189] width 440 height 61
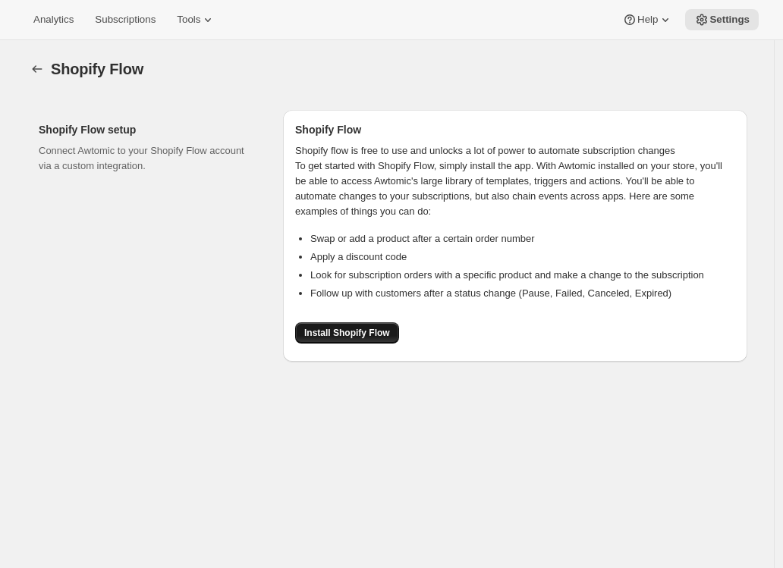
click at [375, 334] on span "Install Shopify Flow" at bounding box center [347, 333] width 86 height 12
click at [44, 71] on icon "button" at bounding box center [37, 68] width 15 height 15
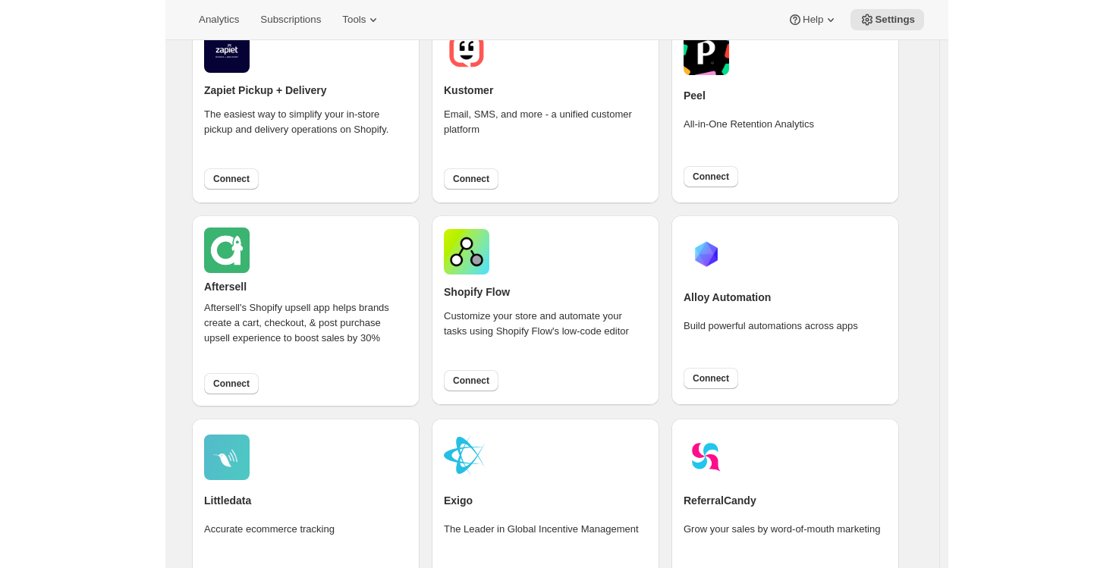
scroll to position [737, 0]
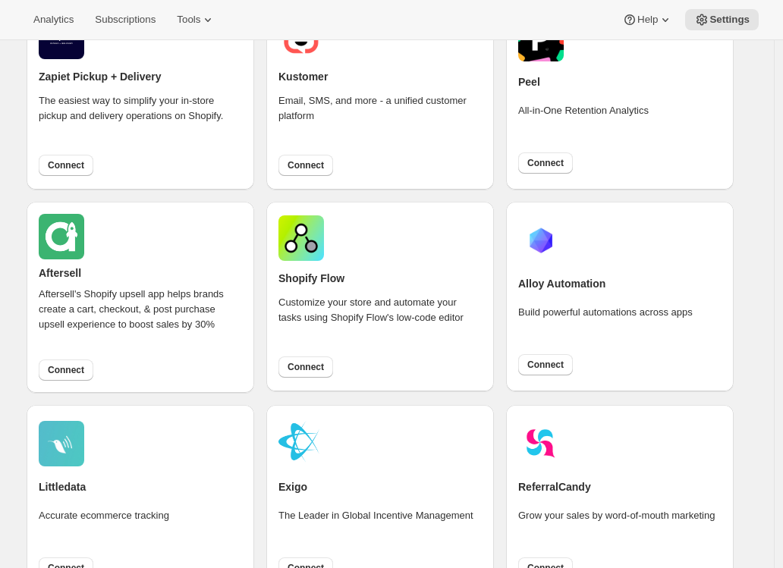
click at [310, 316] on div "Customize your store and automate your tasks using Shopify Flow's low-code edit…" at bounding box center [379, 321] width 203 height 52
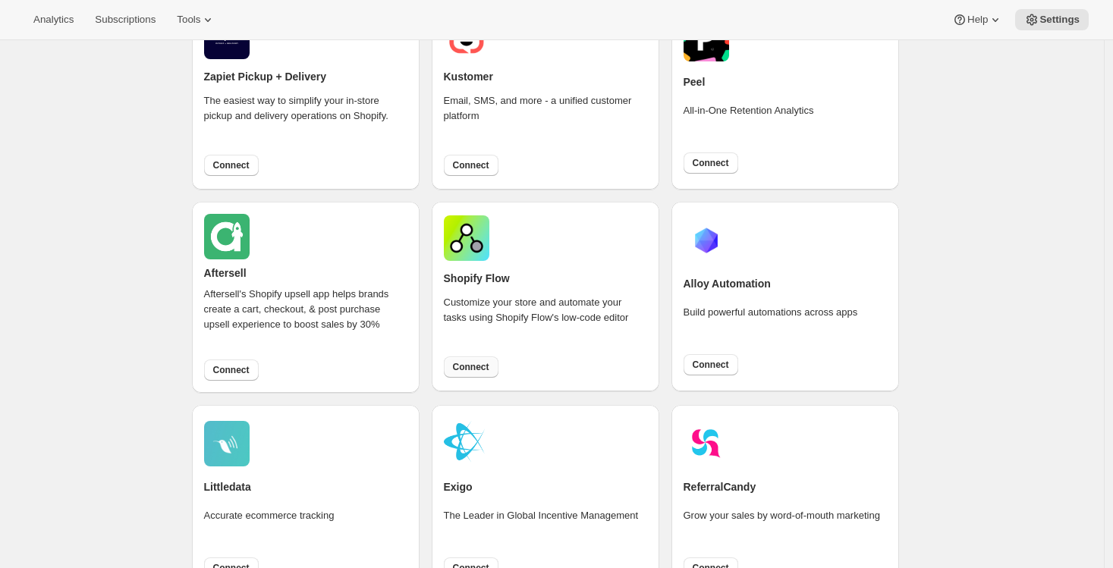
click at [482, 363] on span "Connect" at bounding box center [471, 367] width 36 height 12
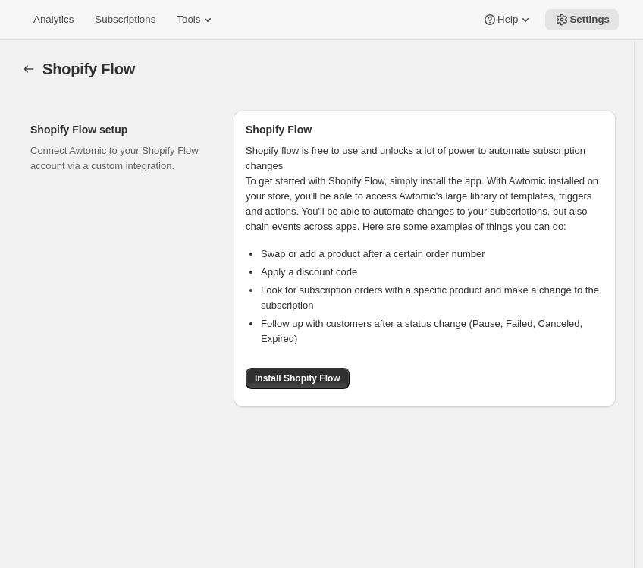
click at [127, 267] on div "Shopify Flow setup Connect Awtomic to your Shopify Flow account via a custom in…" at bounding box center [125, 258] width 191 height 297
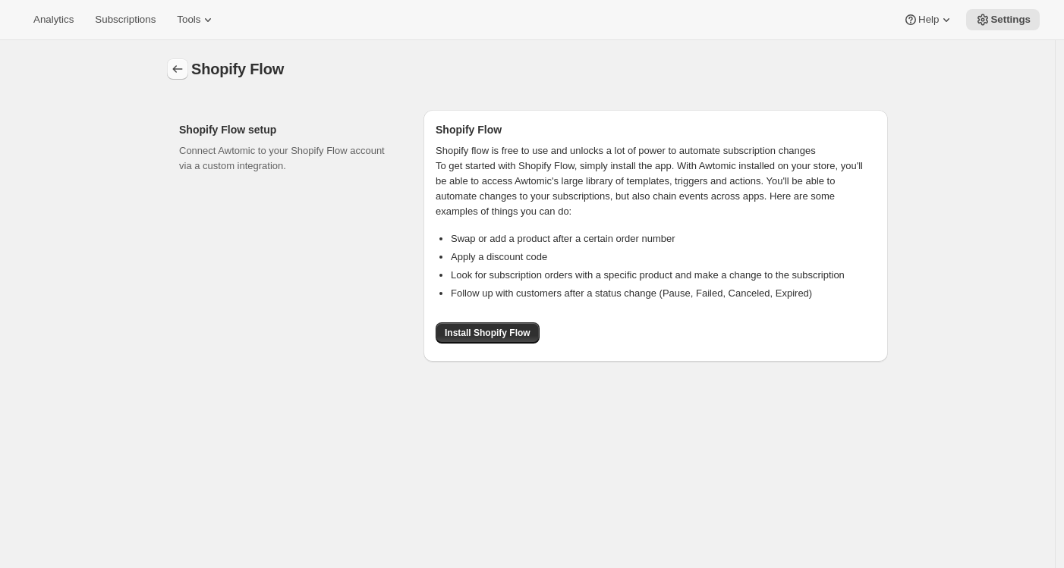
click at [182, 68] on icon "button" at bounding box center [177, 68] width 15 height 15
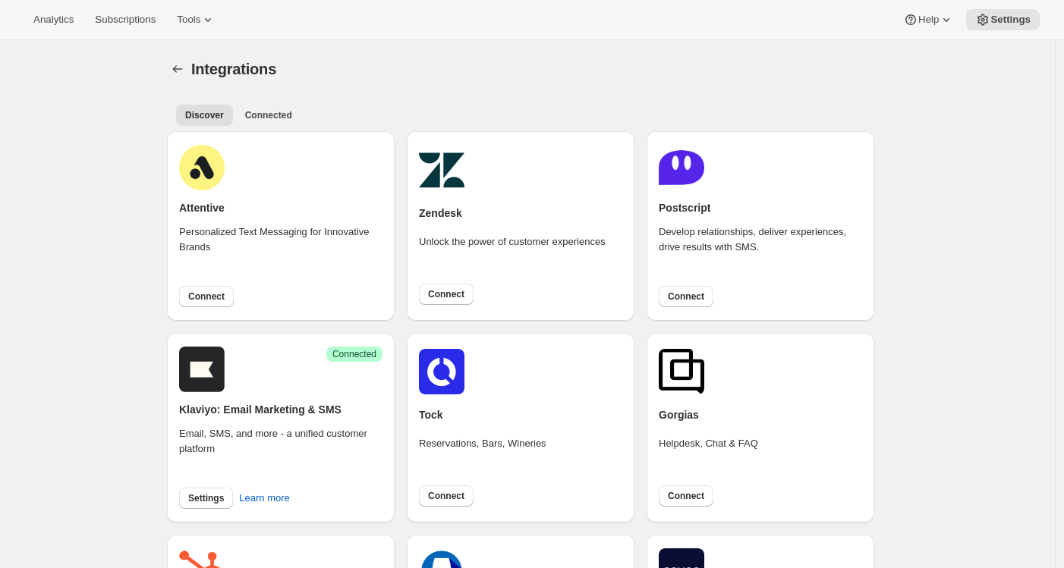
click at [182, 68] on icon "Settings" at bounding box center [177, 68] width 15 height 15
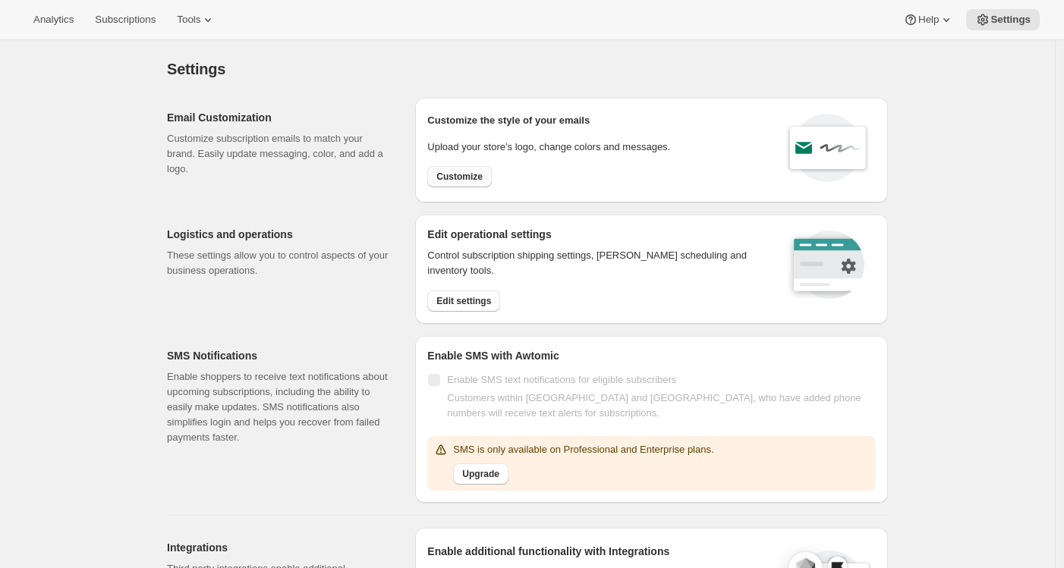
click at [460, 181] on span "Customize" at bounding box center [459, 177] width 46 height 12
select select "subscriptionMessage"
select select "5"
select select "15"
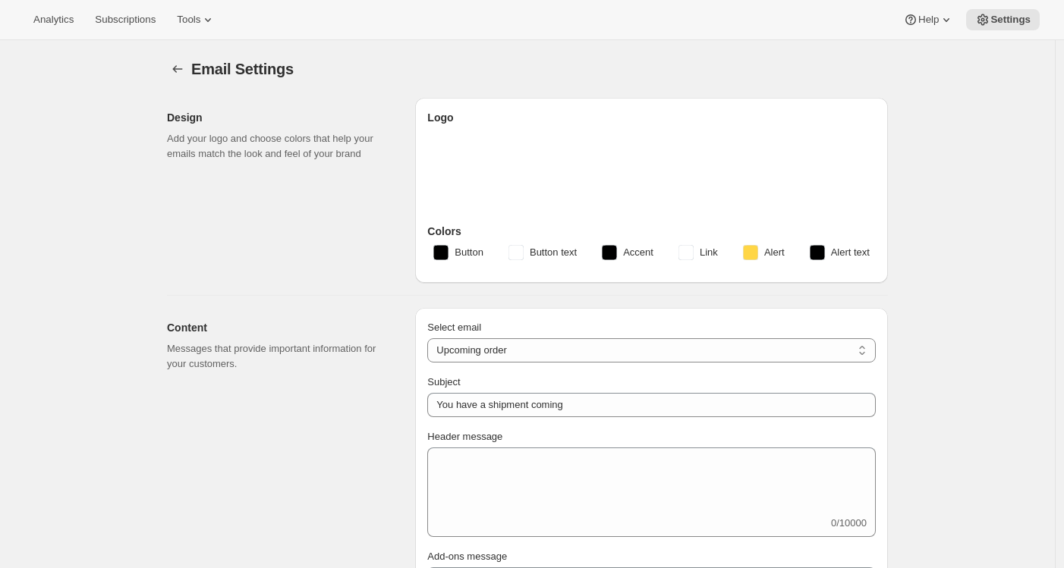
type input "Not long now"
type textarea "Just a quick note to let you know you have a Good Ember box coming soon!"
select select "3"
type input "Good Ember"
checkbox input "false"
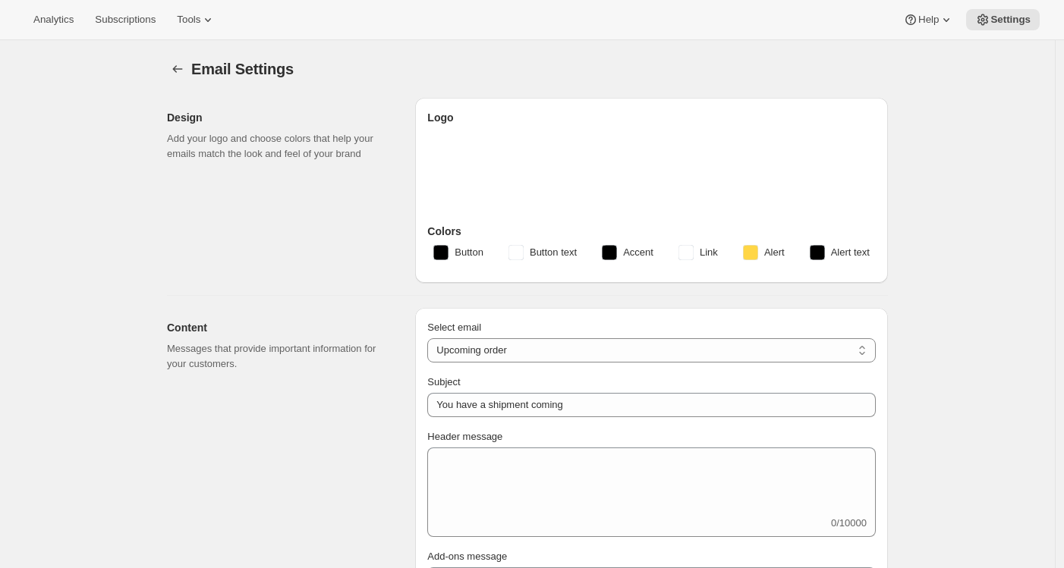
checkbox input "false"
type input "hello@goodember.com"
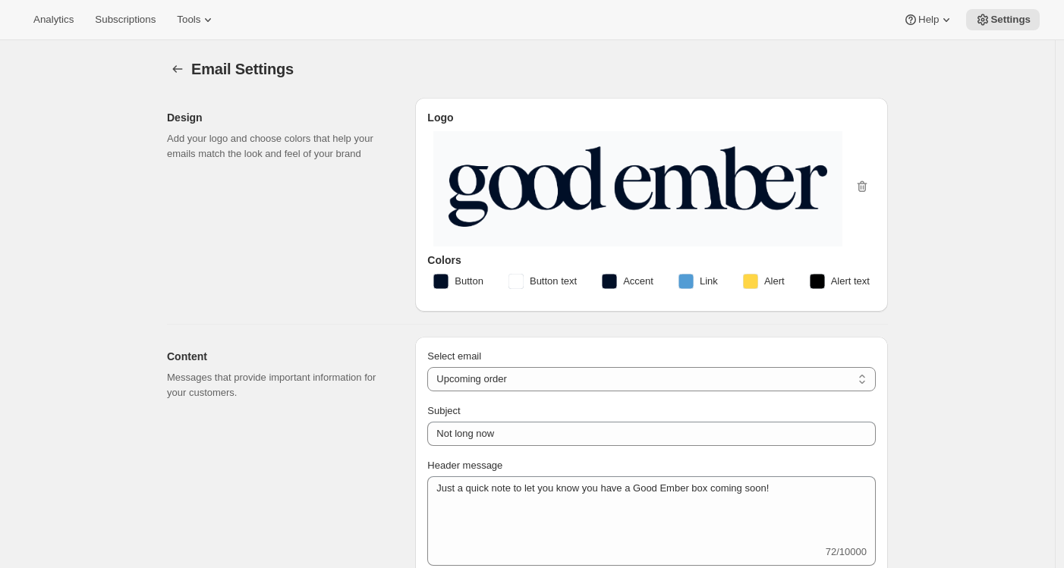
checkbox input "true"
click at [181, 67] on icon "Settings" at bounding box center [177, 68] width 15 height 15
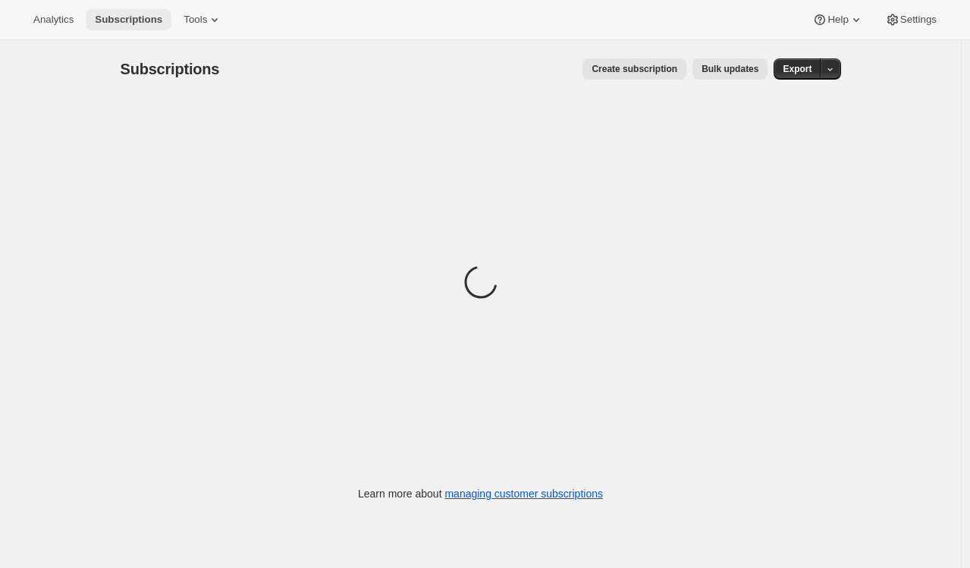
click at [140, 25] on span "Subscriptions" at bounding box center [129, 20] width 68 height 12
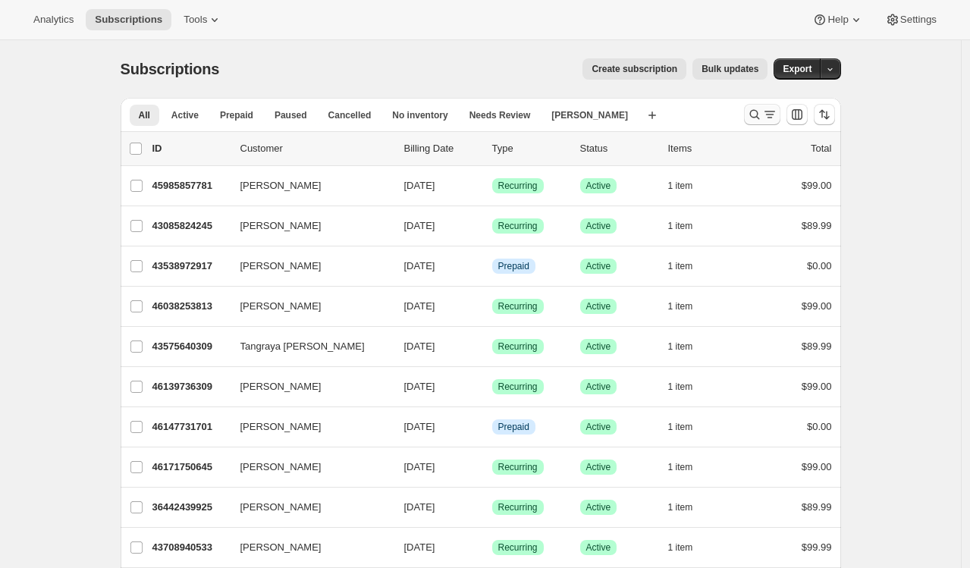
click at [775, 112] on icon "Search and filter results" at bounding box center [769, 114] width 15 height 15
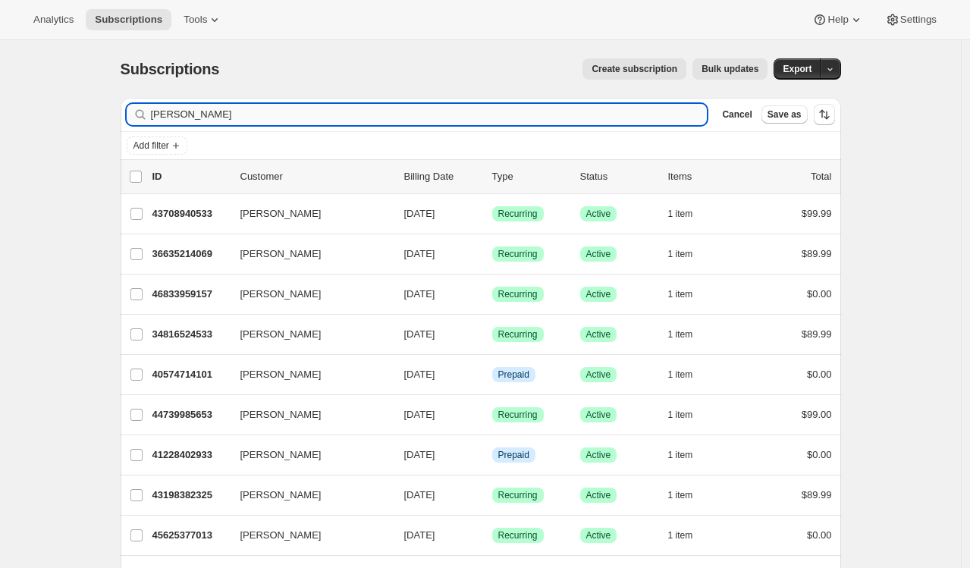
type input "[PERSON_NAME]"
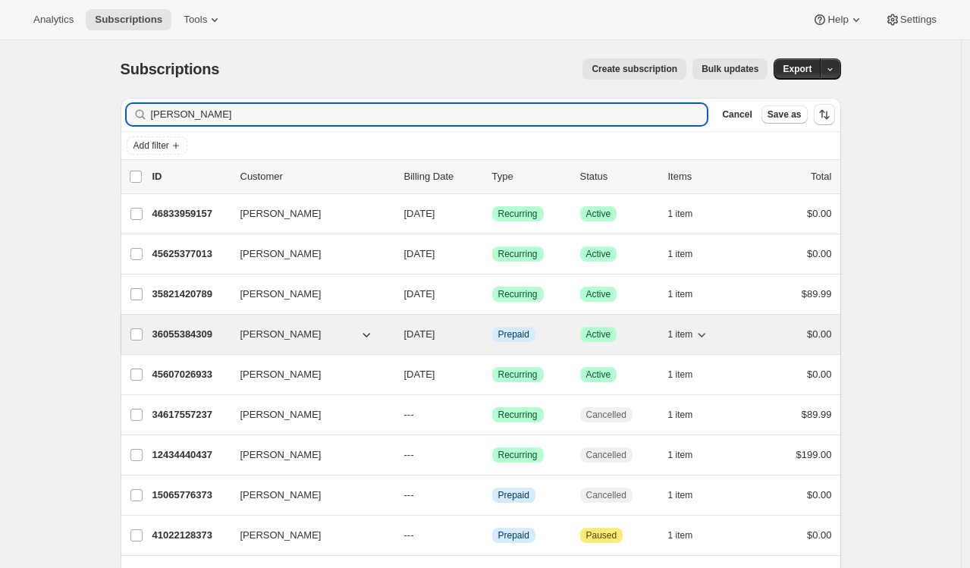
click at [200, 338] on p "36055384309" at bounding box center [190, 334] width 76 height 15
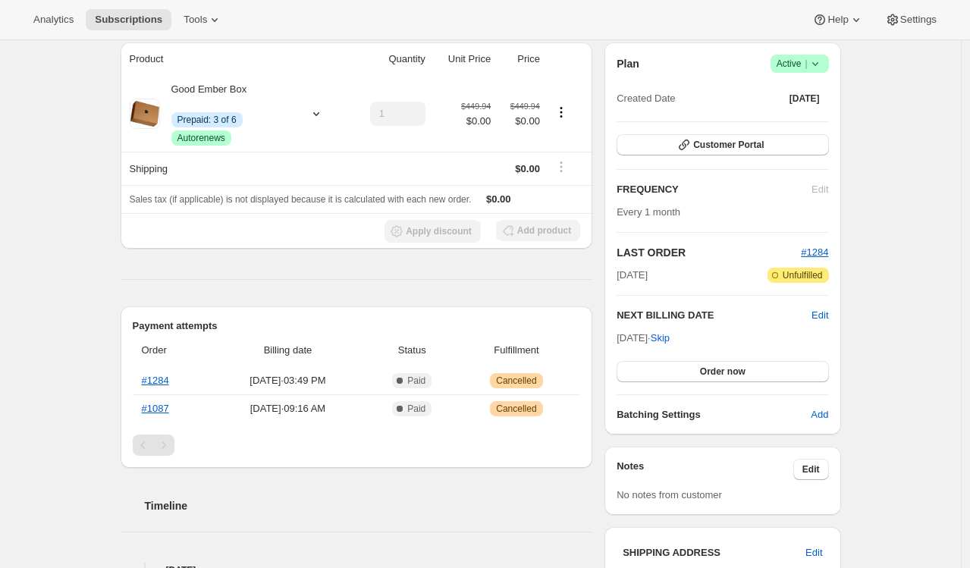
scroll to position [144, 0]
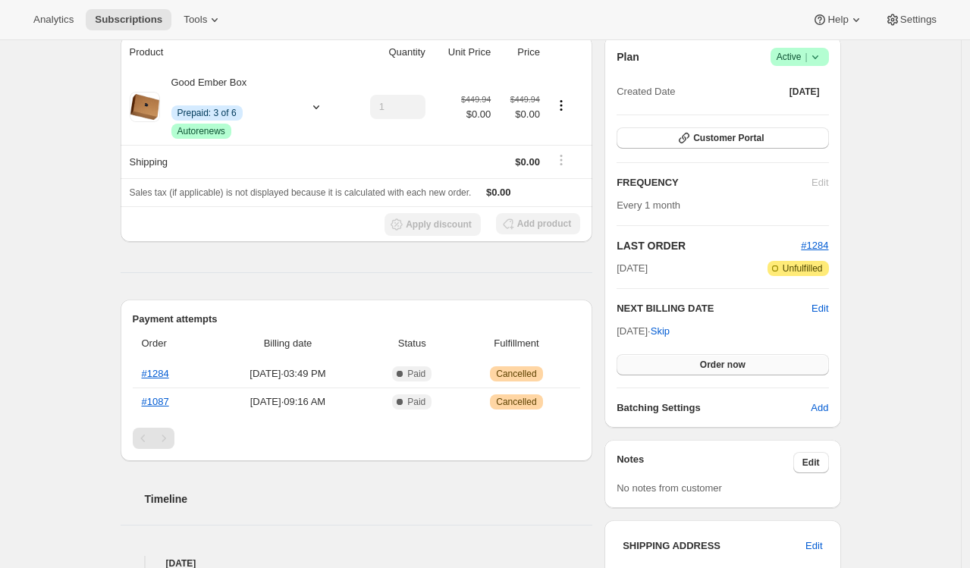
click at [709, 364] on span "Order now" at bounding box center [723, 365] width 46 height 12
click at [709, 364] on span "Click to confirm" at bounding box center [722, 365] width 69 height 12
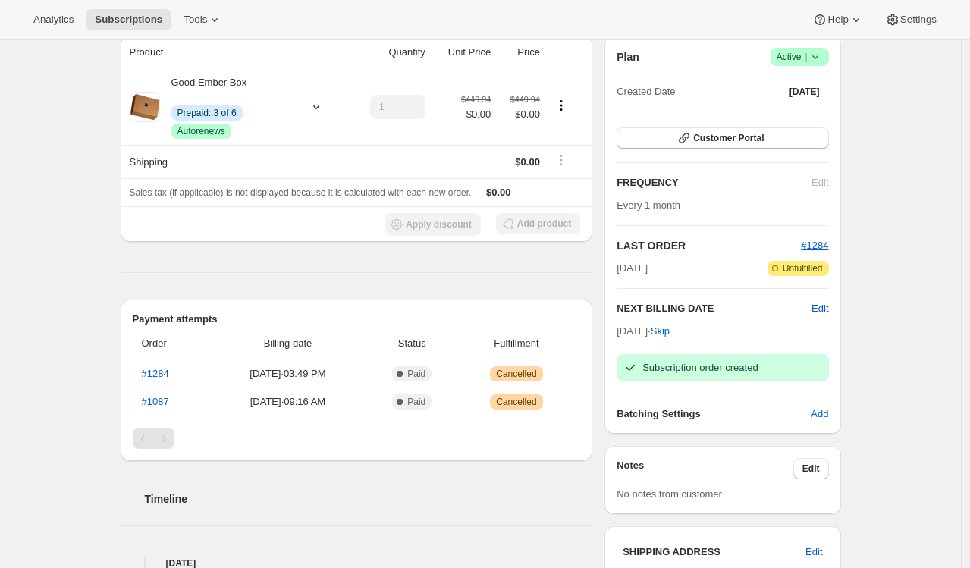
scroll to position [0, 0]
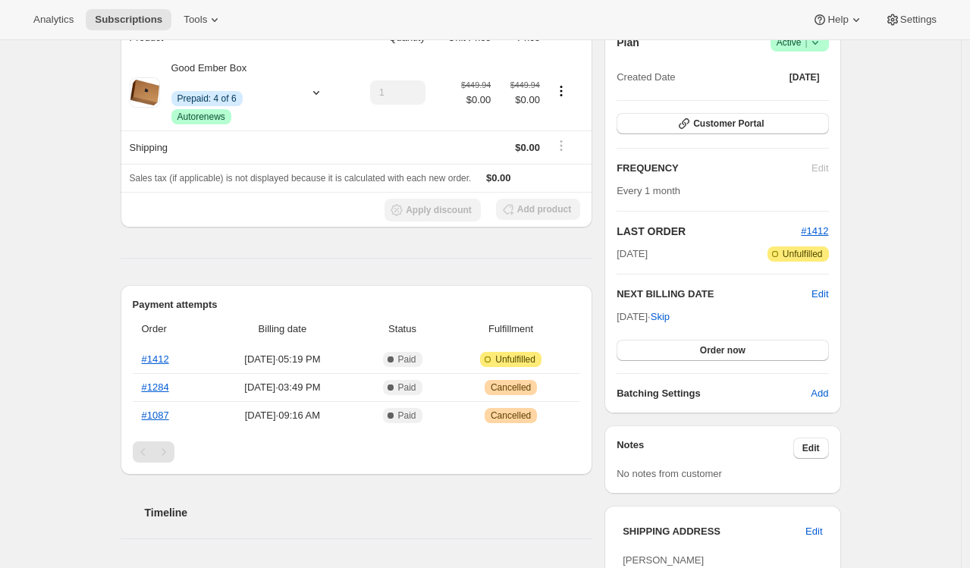
scroll to position [239, 0]
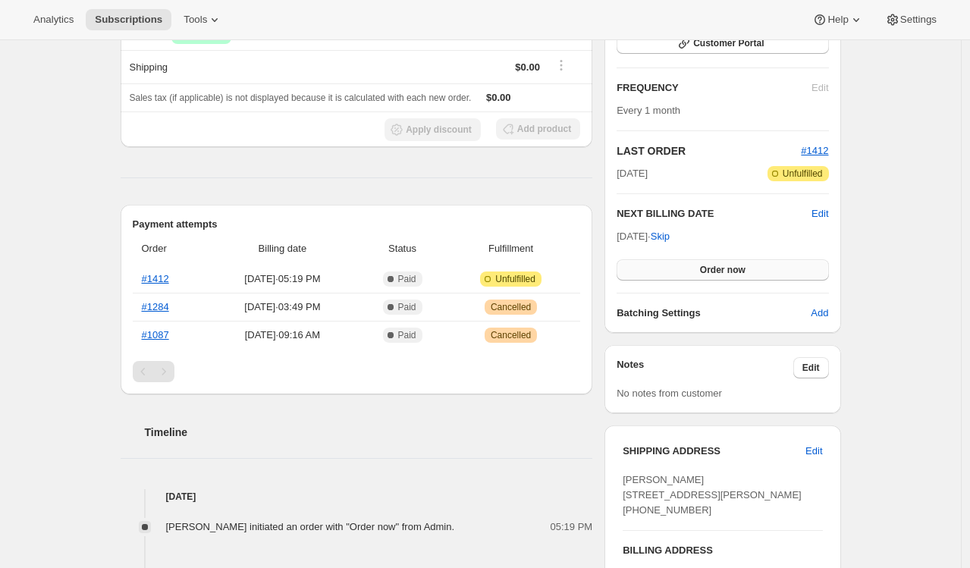
click at [715, 275] on button "Order now" at bounding box center [723, 269] width 212 height 21
click at [715, 275] on button "Click to confirm" at bounding box center [723, 269] width 212 height 21
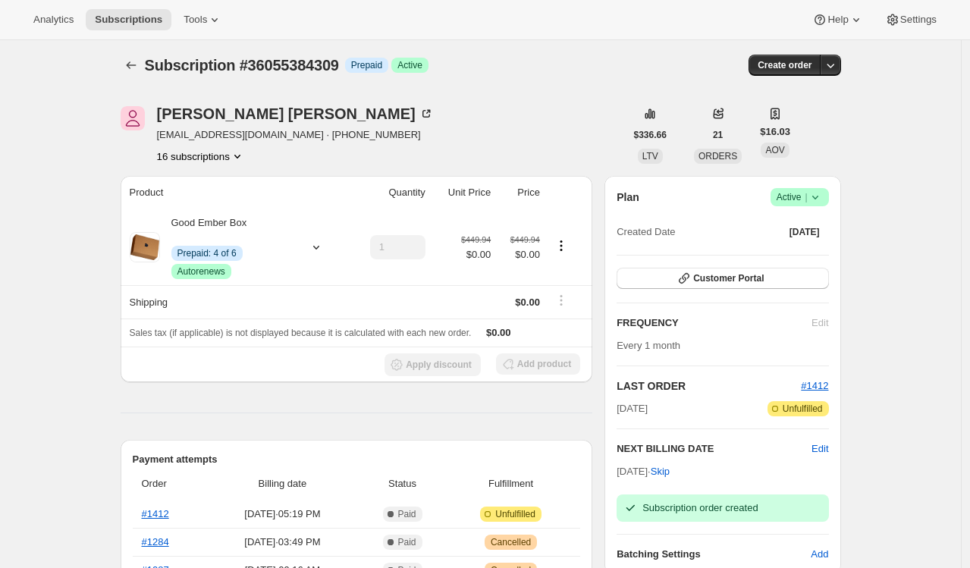
scroll to position [0, 0]
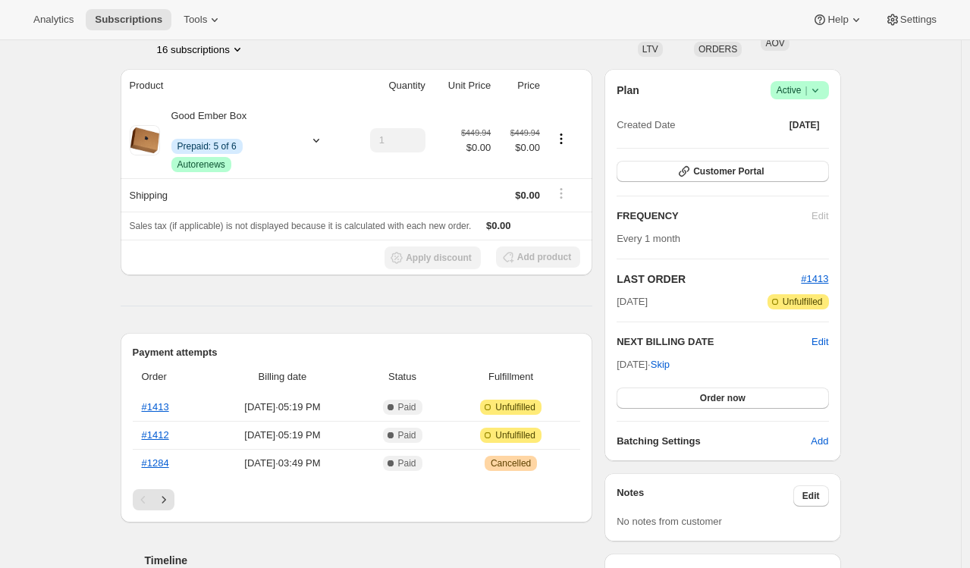
scroll to position [117, 0]
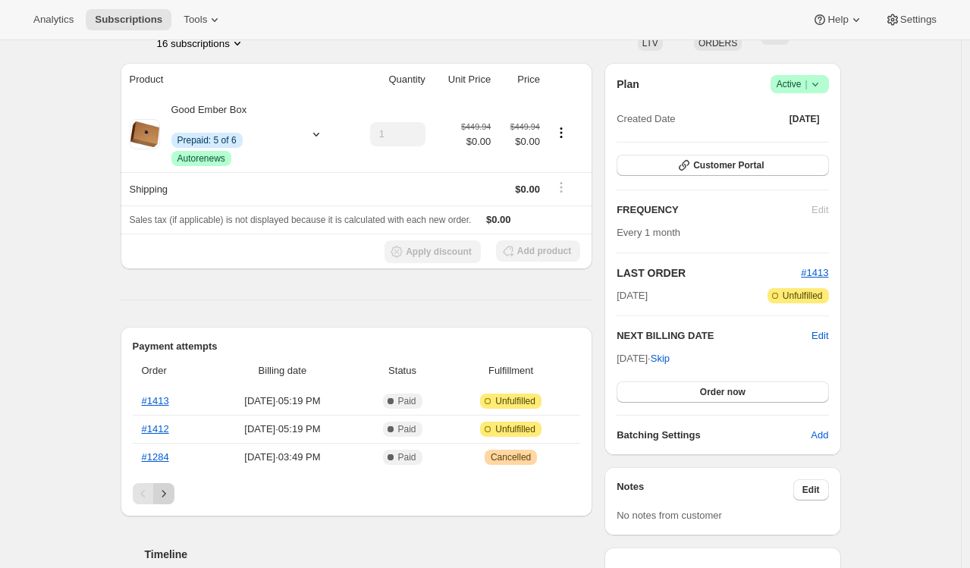
click at [171, 492] on icon "Next" at bounding box center [163, 493] width 15 height 15
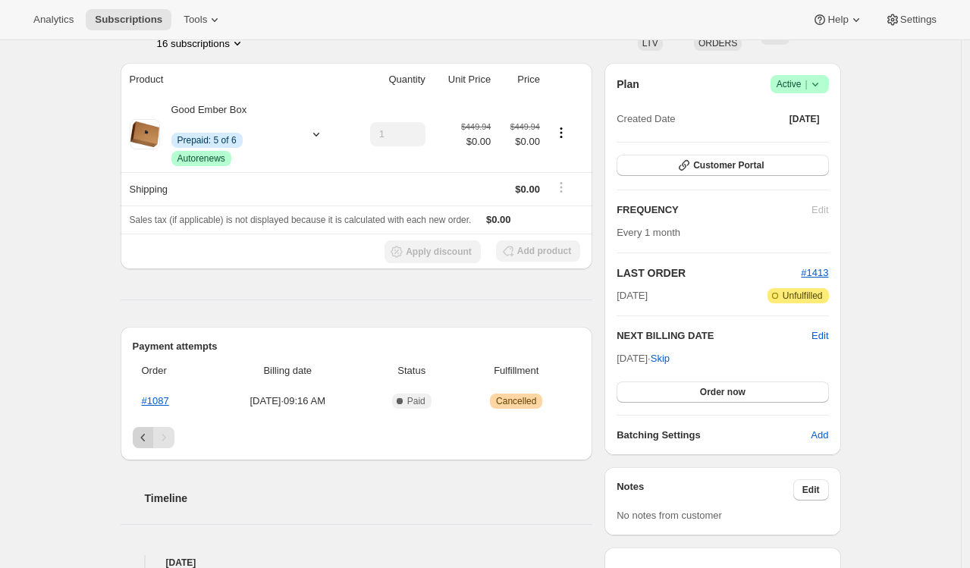
click at [145, 441] on icon "Previous" at bounding box center [143, 437] width 15 height 15
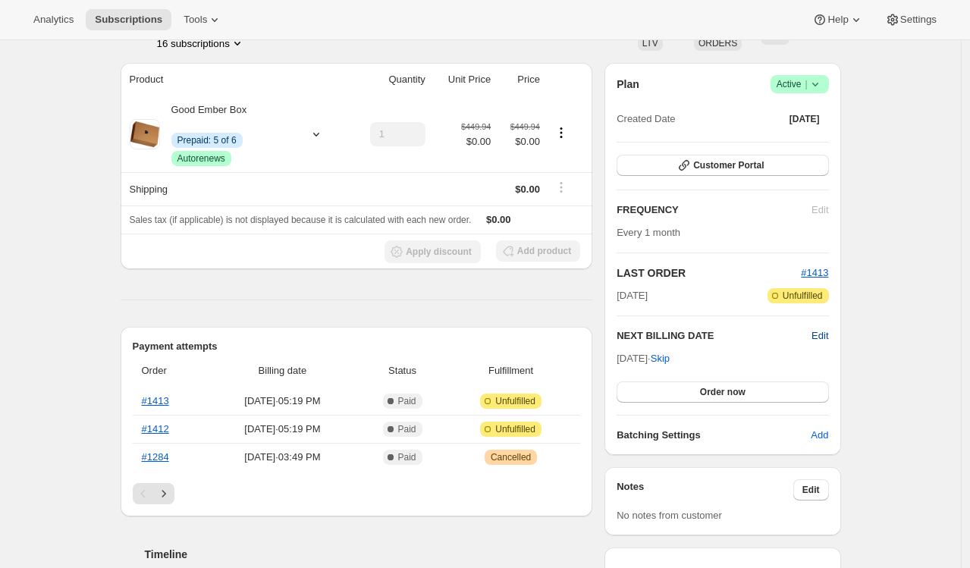
click at [819, 338] on span "Edit" at bounding box center [820, 335] width 17 height 15
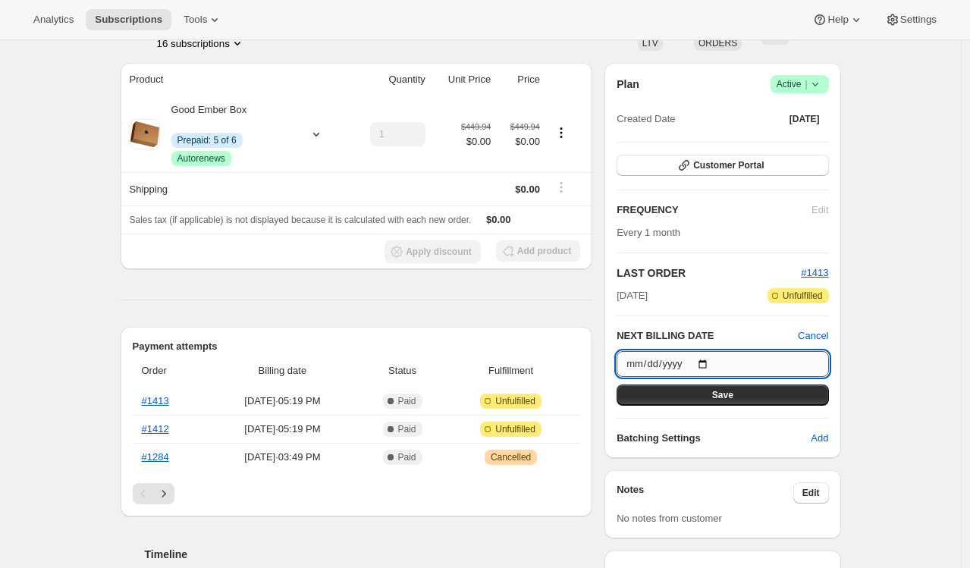
click at [714, 365] on input "2025-11-10" at bounding box center [723, 364] width 212 height 26
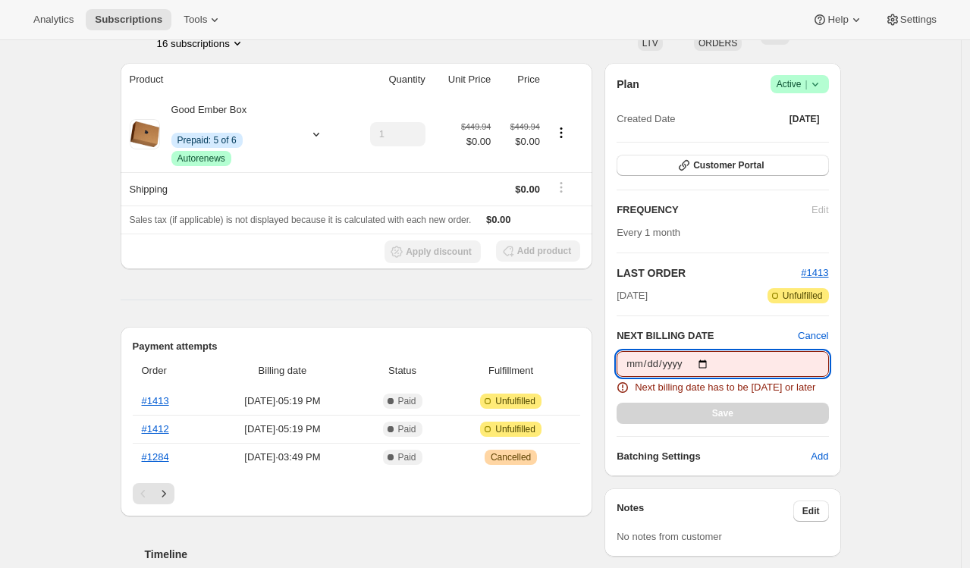
type input "2025-10-11"
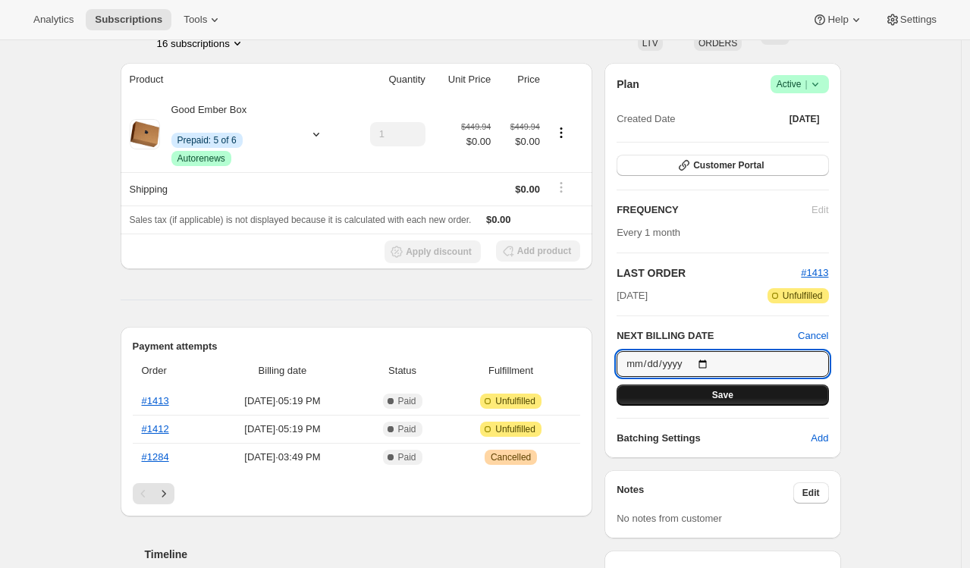
click at [729, 394] on span "Save" at bounding box center [722, 395] width 21 height 12
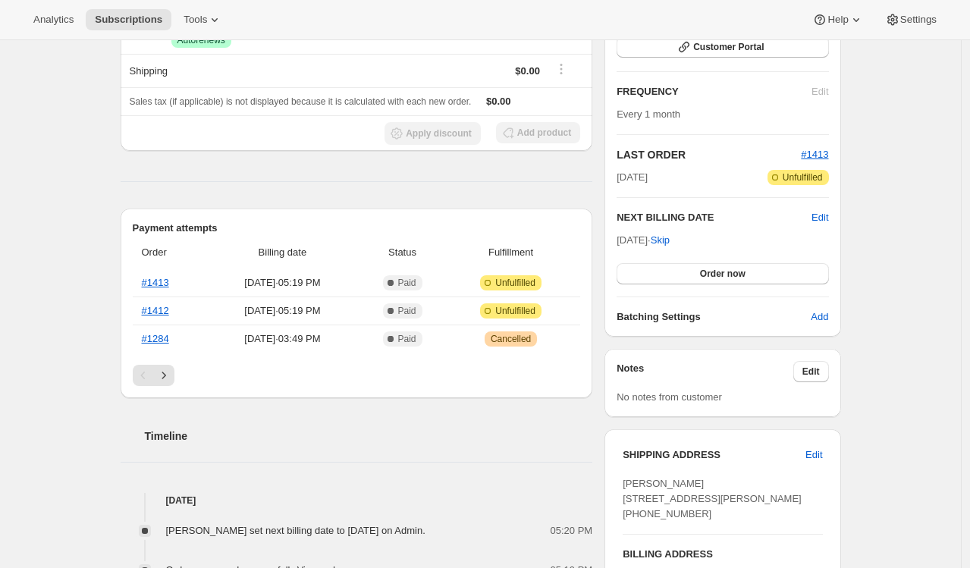
scroll to position [306, 0]
click at [165, 374] on icon "Next" at bounding box center [163, 374] width 15 height 15
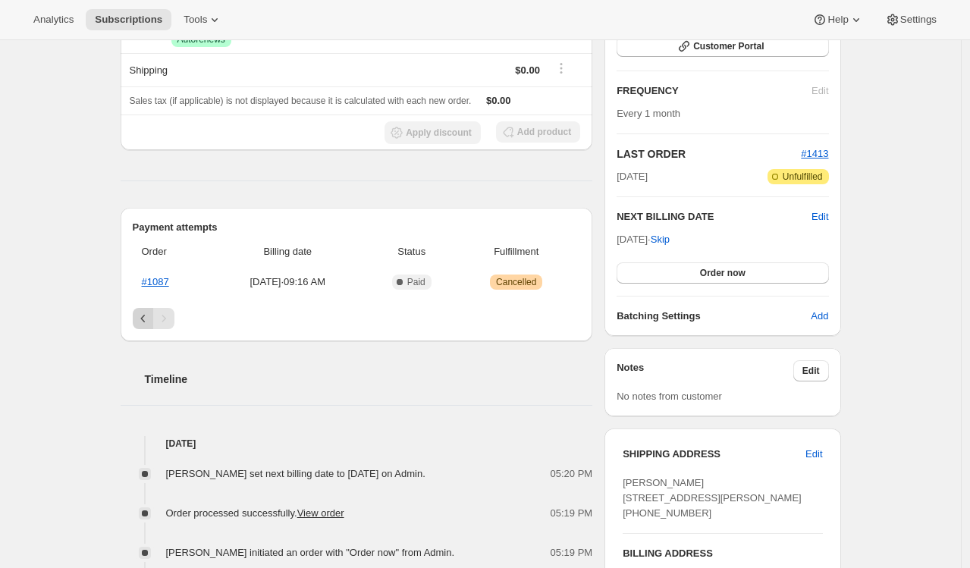
click at [149, 316] on icon "Previous" at bounding box center [143, 318] width 15 height 15
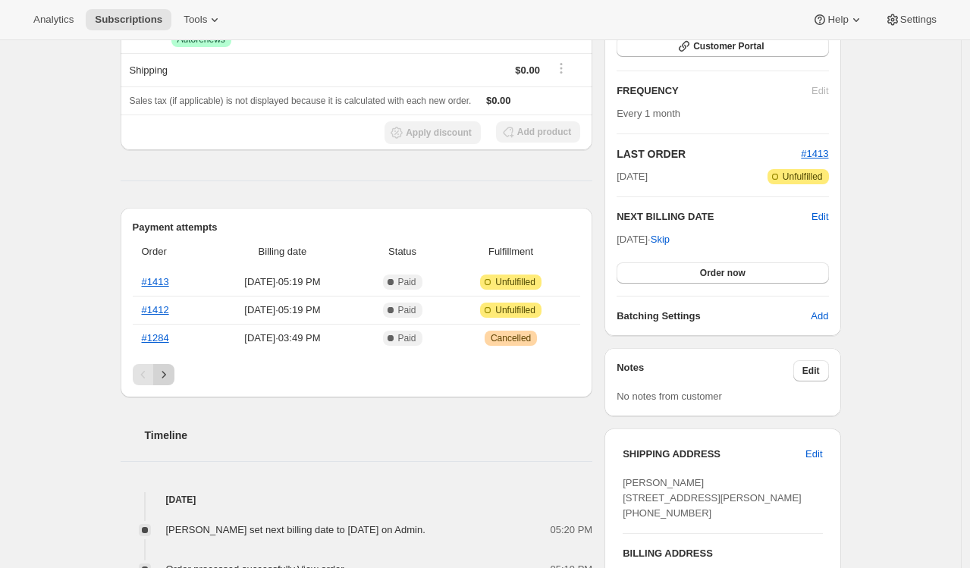
click at [171, 375] on icon "Next" at bounding box center [163, 374] width 15 height 15
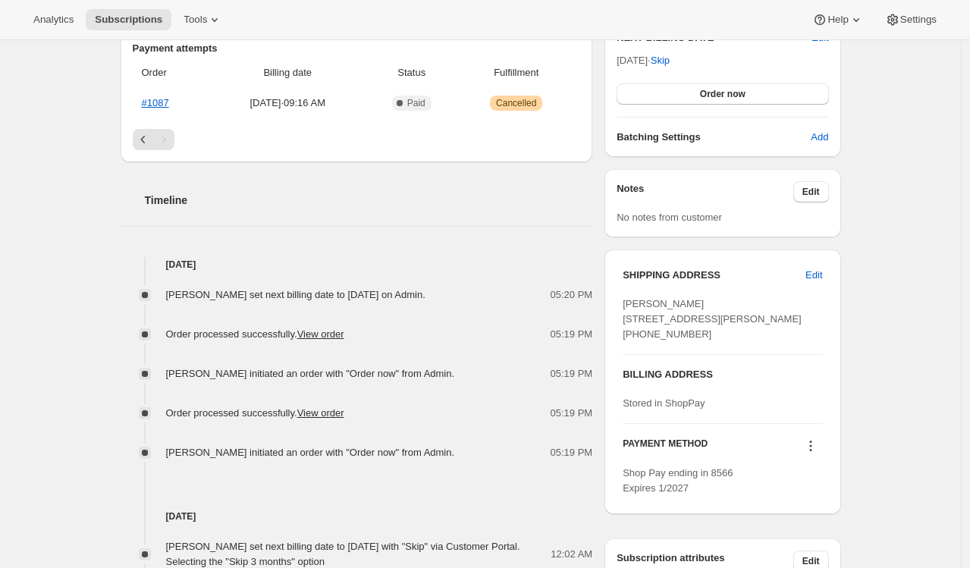
scroll to position [0, 0]
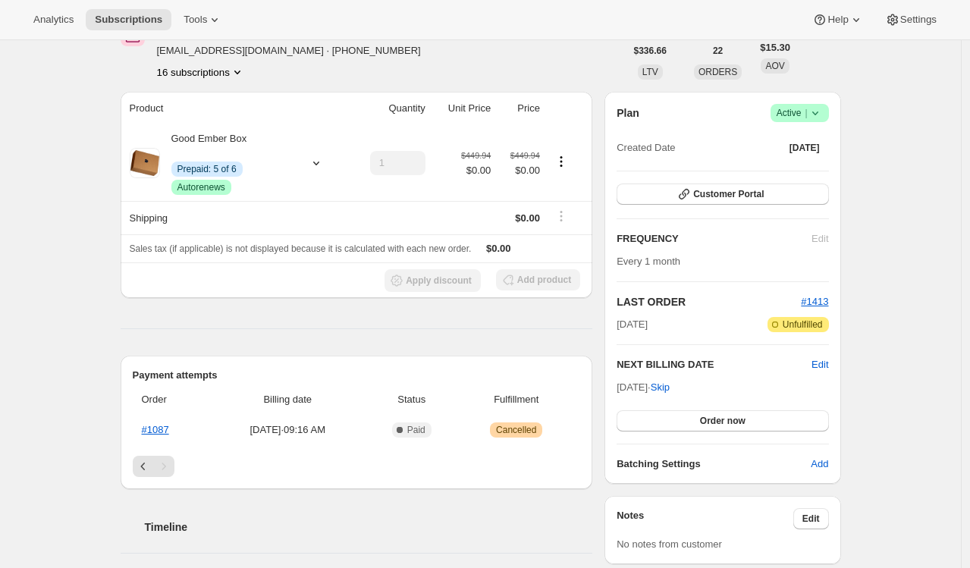
scroll to position [215, 0]
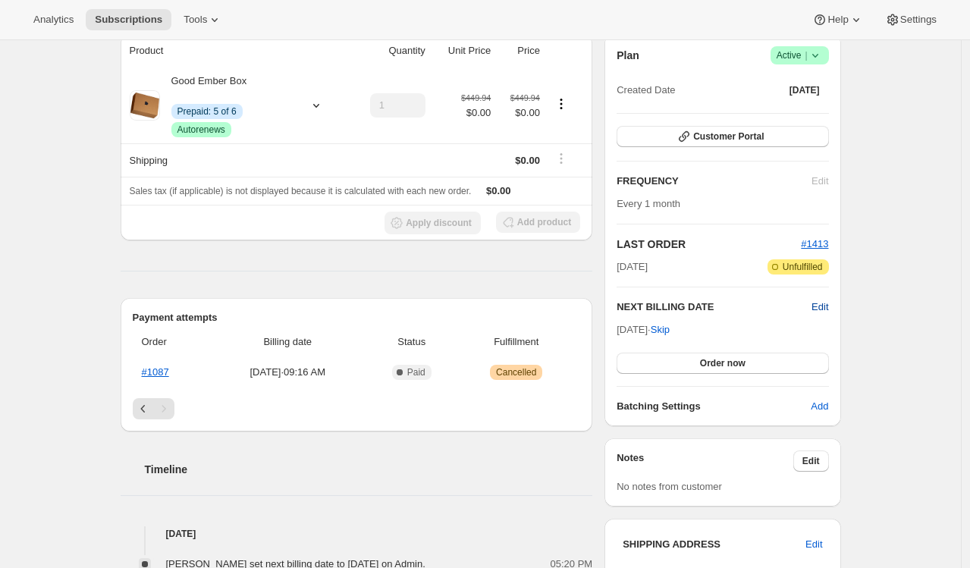
click at [823, 305] on span "Edit" at bounding box center [820, 307] width 17 height 15
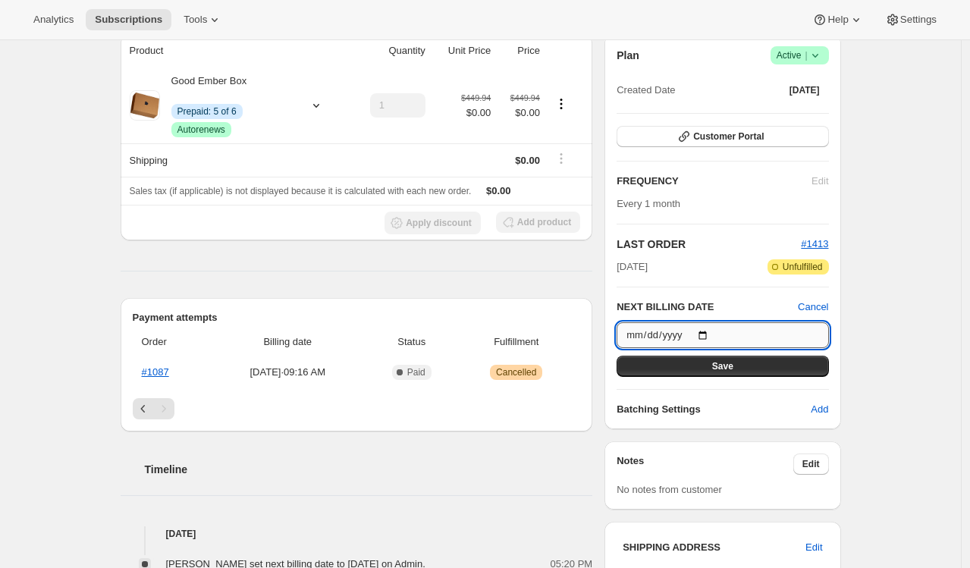
click at [683, 335] on input "2025-10-11" at bounding box center [723, 335] width 212 height 26
click at [717, 333] on input "2025-10-11" at bounding box center [723, 335] width 212 height 26
type input "2025-10-14"
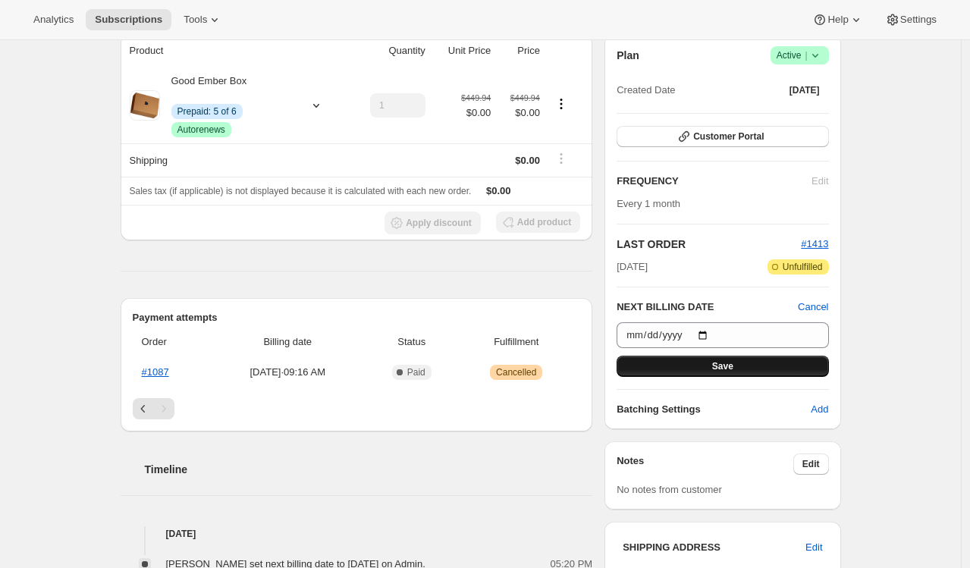
click at [725, 364] on span "Save" at bounding box center [722, 366] width 21 height 12
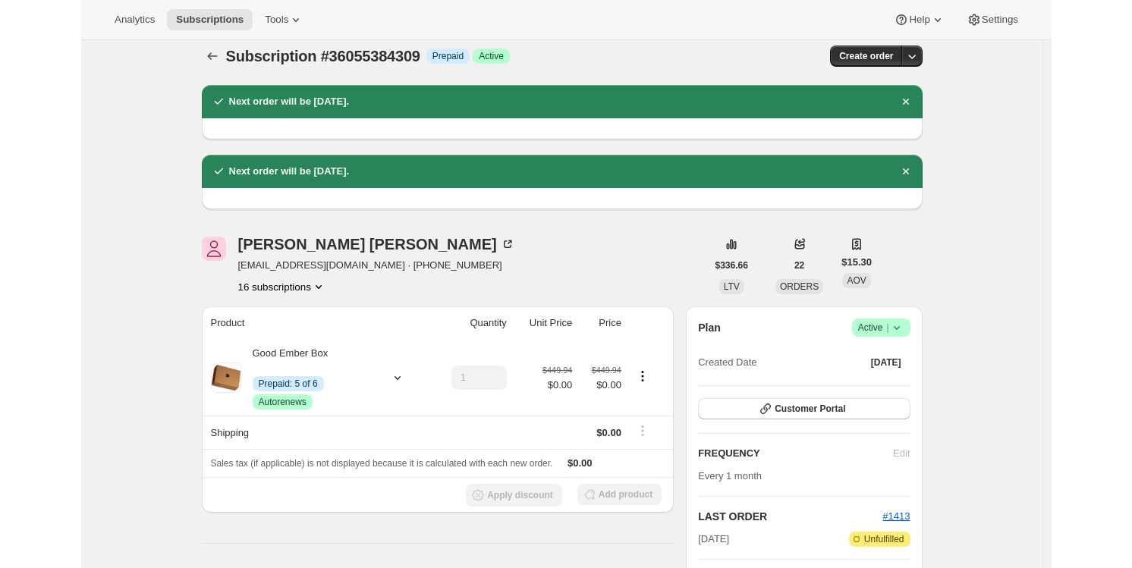
scroll to position [0, 0]
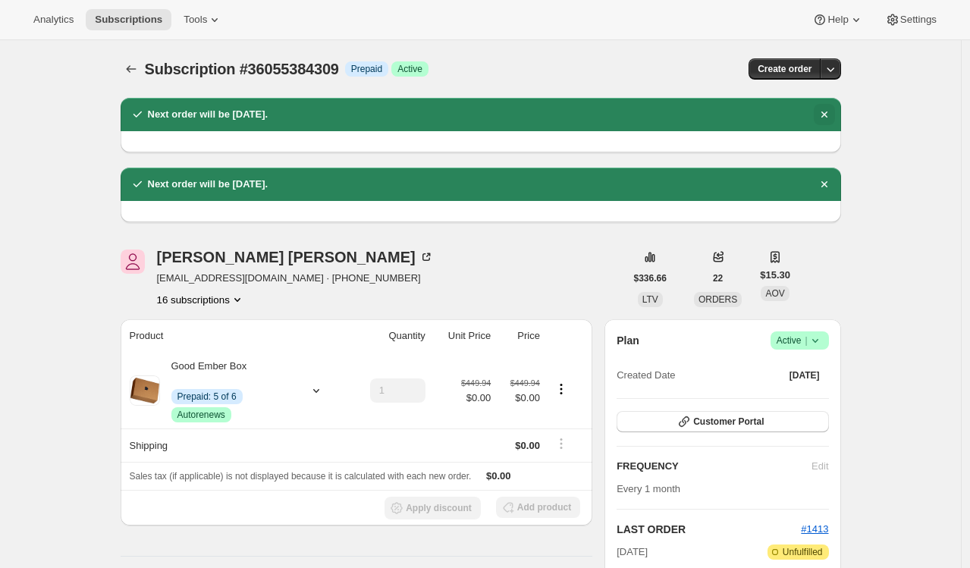
click at [825, 115] on icon "Dismiss notification" at bounding box center [824, 114] width 15 height 15
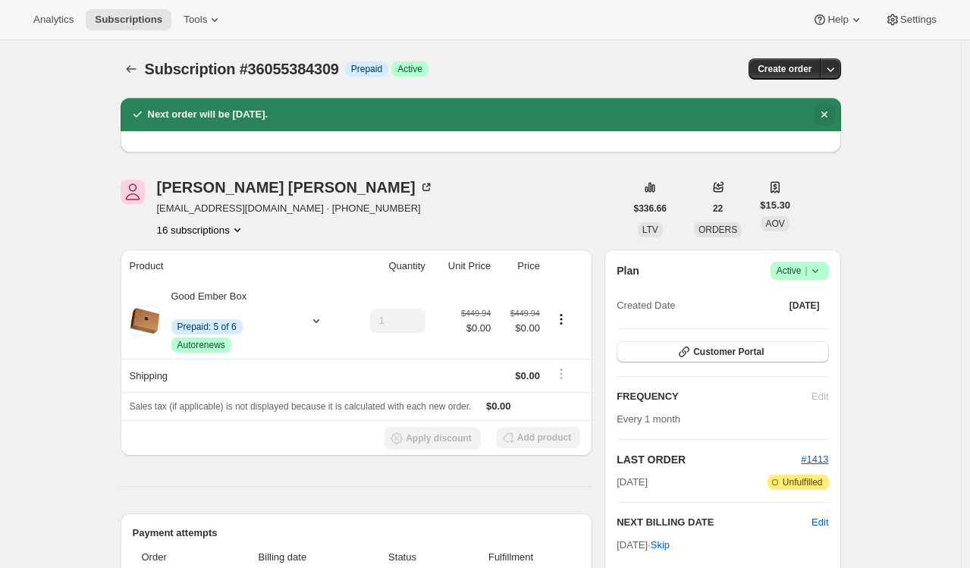
click at [828, 117] on icon "Dismiss notification" at bounding box center [824, 114] width 15 height 15
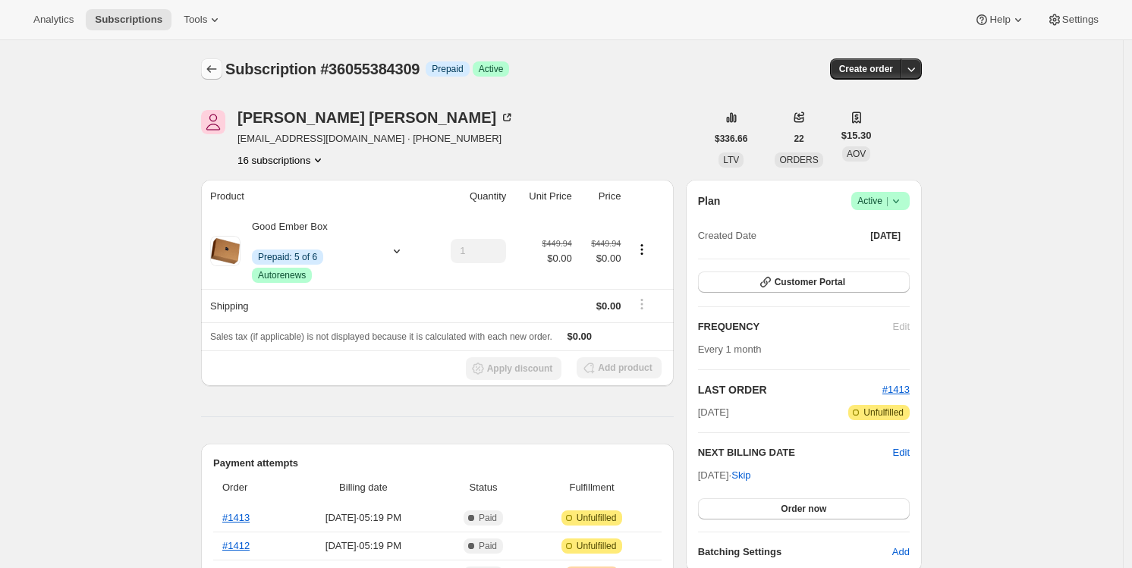
click at [213, 70] on icon "Subscriptions" at bounding box center [212, 69] width 10 height 8
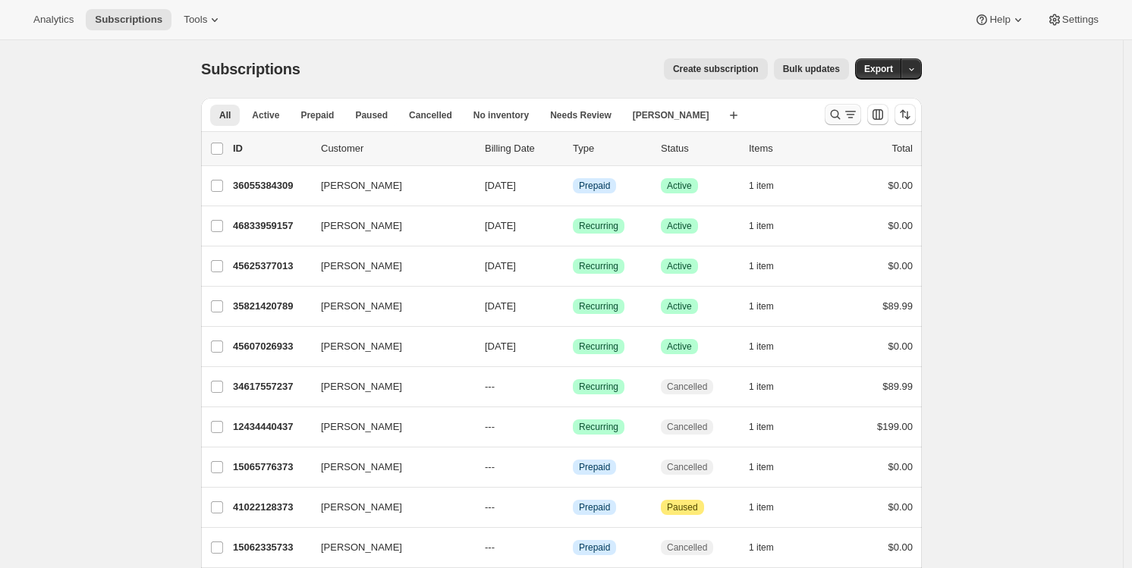
click at [835, 118] on icon "Search and filter results" at bounding box center [835, 114] width 15 height 15
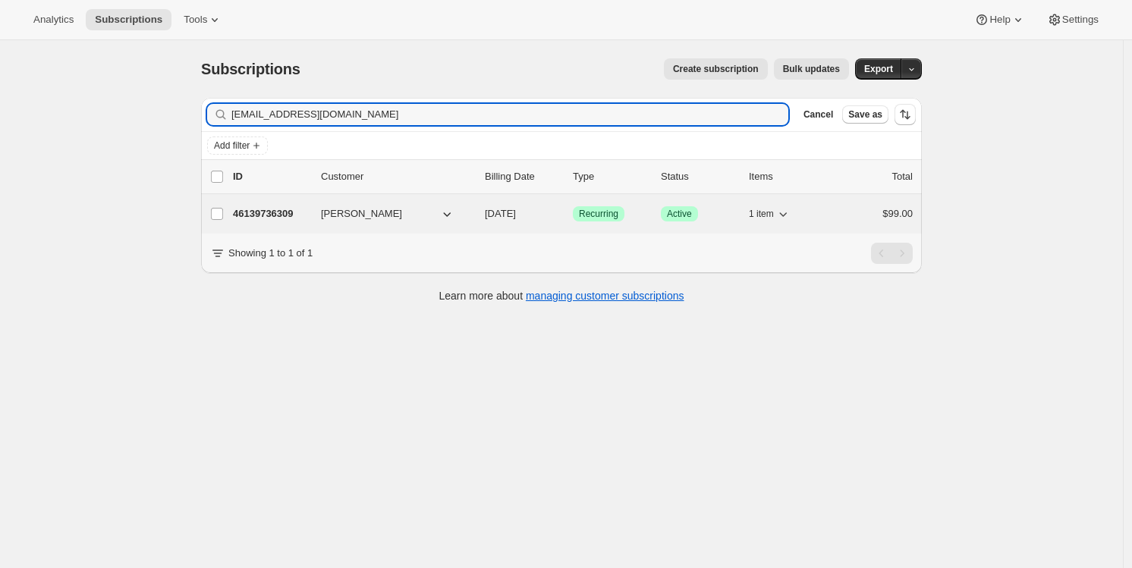
type input "zenmama77@gmail.com"
click at [297, 214] on p "46139736309" at bounding box center [271, 213] width 76 height 15
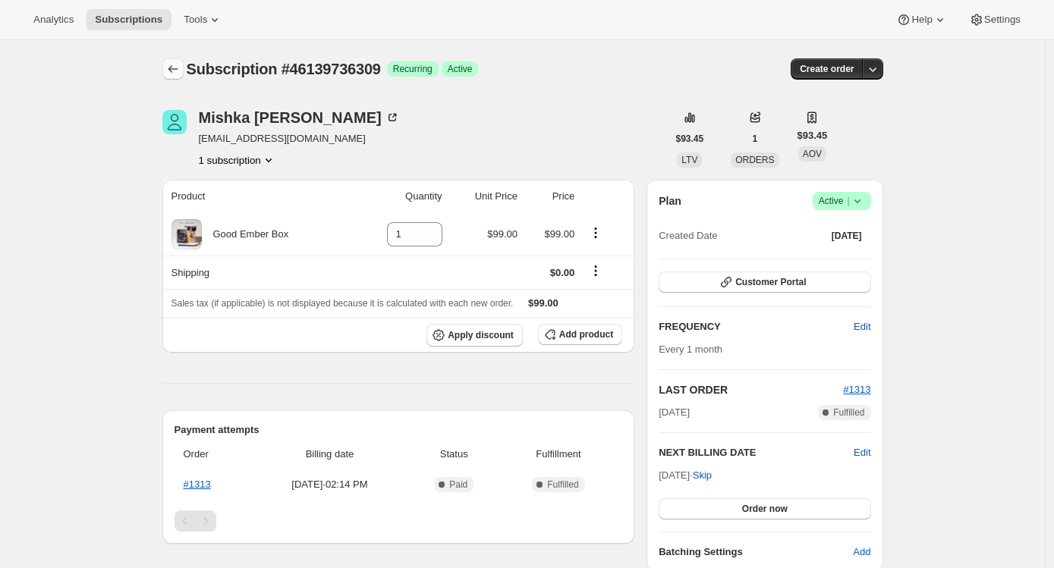
click at [181, 68] on icon "Subscriptions" at bounding box center [172, 68] width 15 height 15
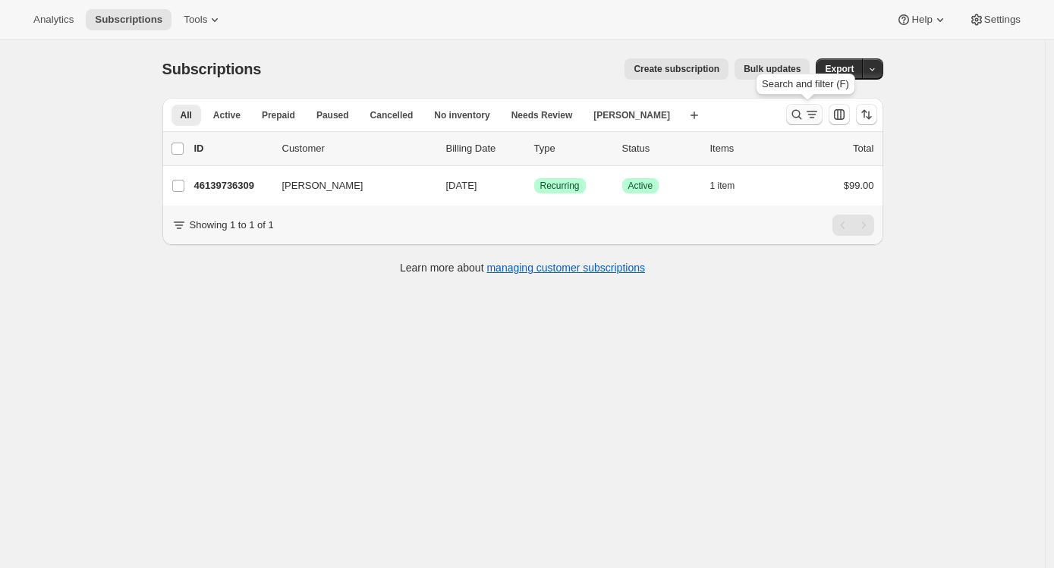
click at [798, 113] on icon "Search and filter results" at bounding box center [796, 114] width 15 height 15
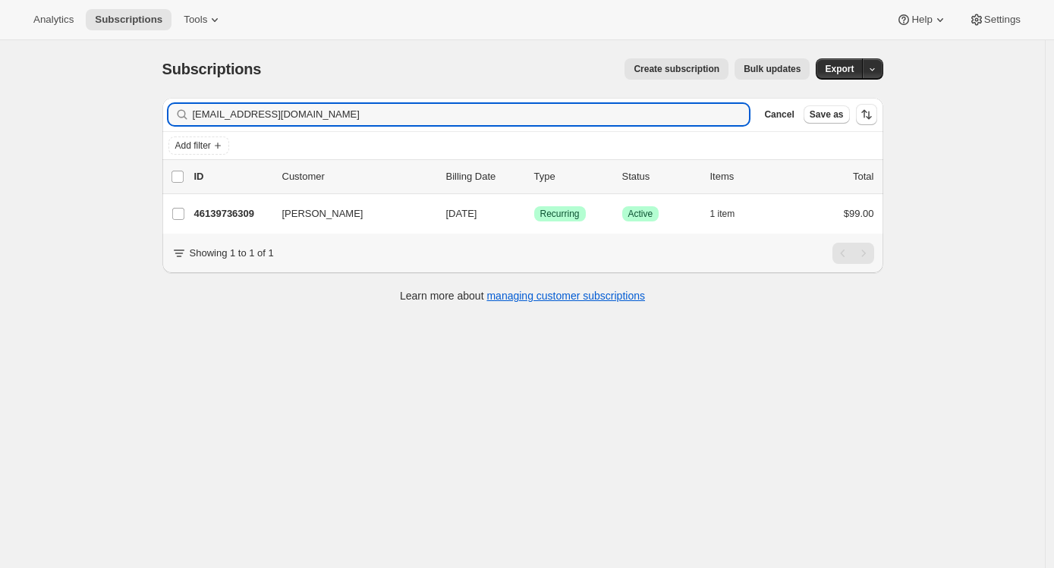
drag, startPoint x: 410, startPoint y: 119, endPoint x: 134, endPoint y: 116, distance: 276.2
click at [134, 116] on div "Subscriptions. This page is ready Subscriptions Create subscription Bulk update…" at bounding box center [522, 324] width 1045 height 568
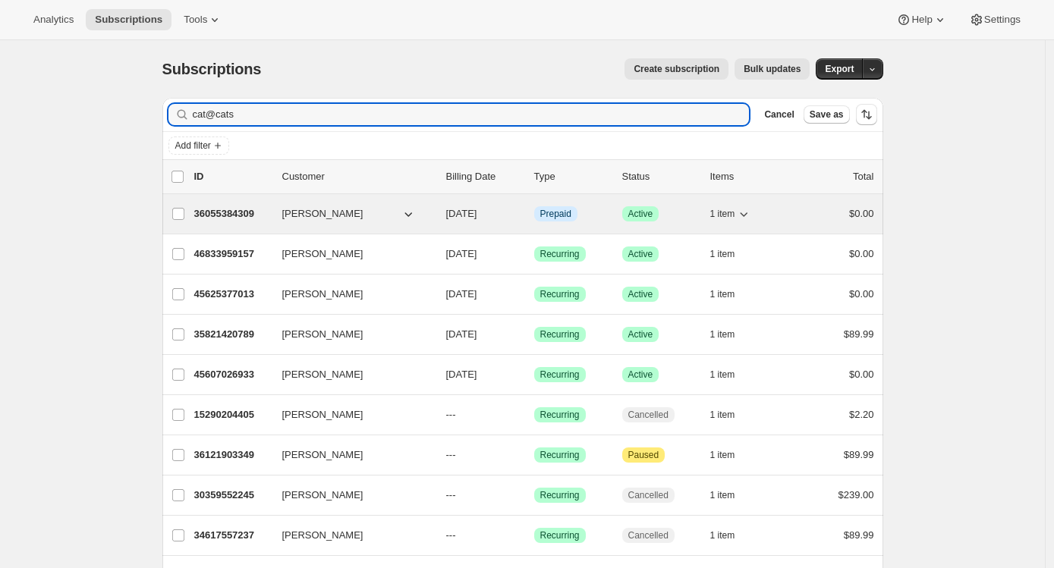
type input "cat@cats"
click at [241, 215] on p "36055384309" at bounding box center [232, 213] width 76 height 15
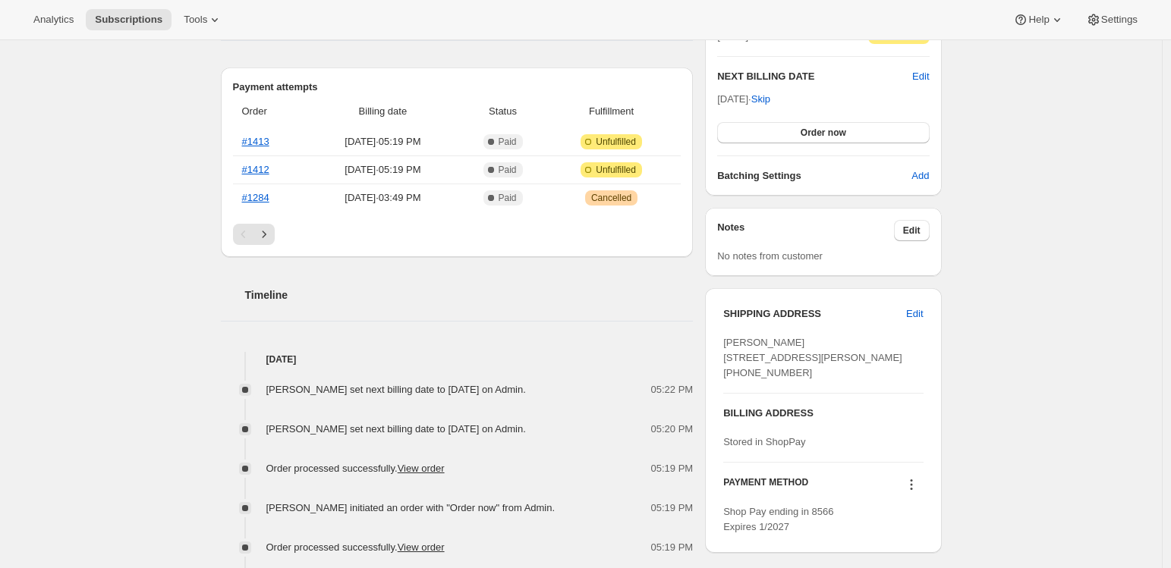
scroll to position [388, 0]
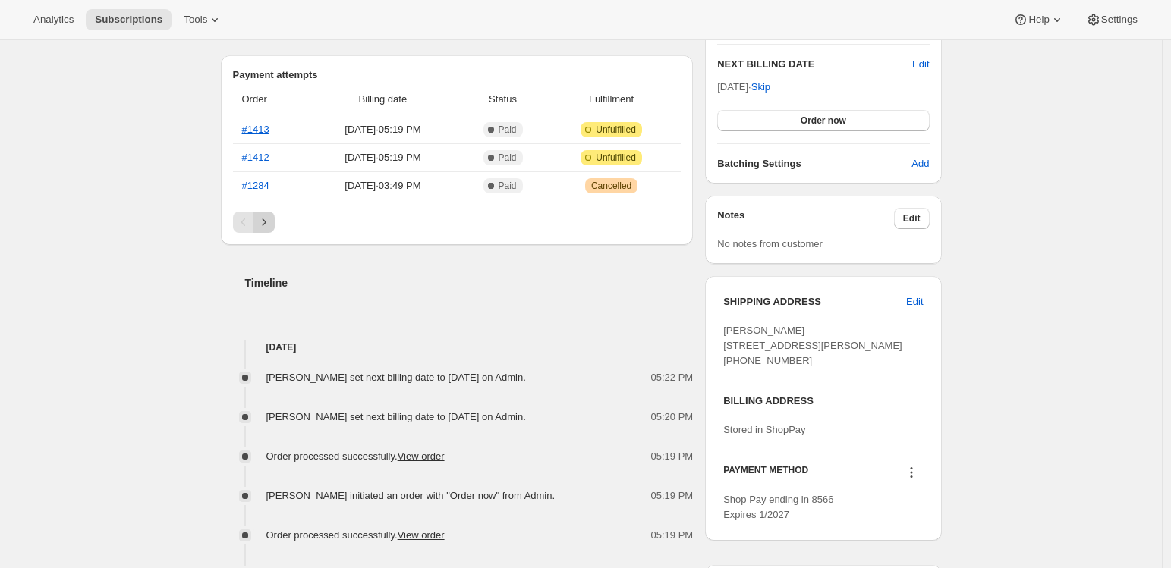
click at [264, 225] on icon "Next" at bounding box center [263, 222] width 15 height 15
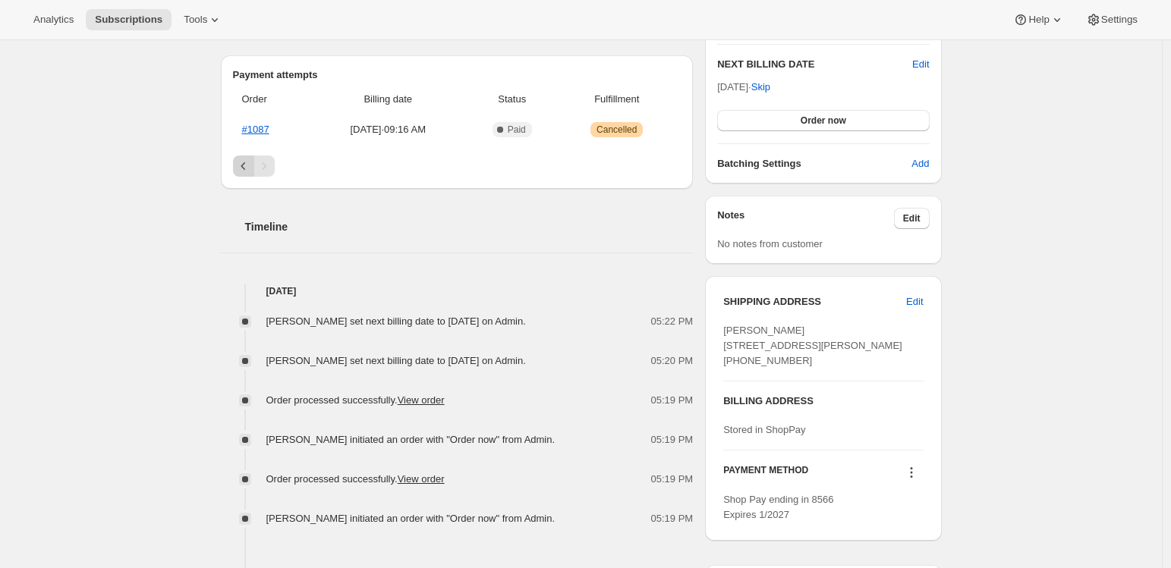
click at [247, 171] on icon "Previous" at bounding box center [243, 166] width 15 height 15
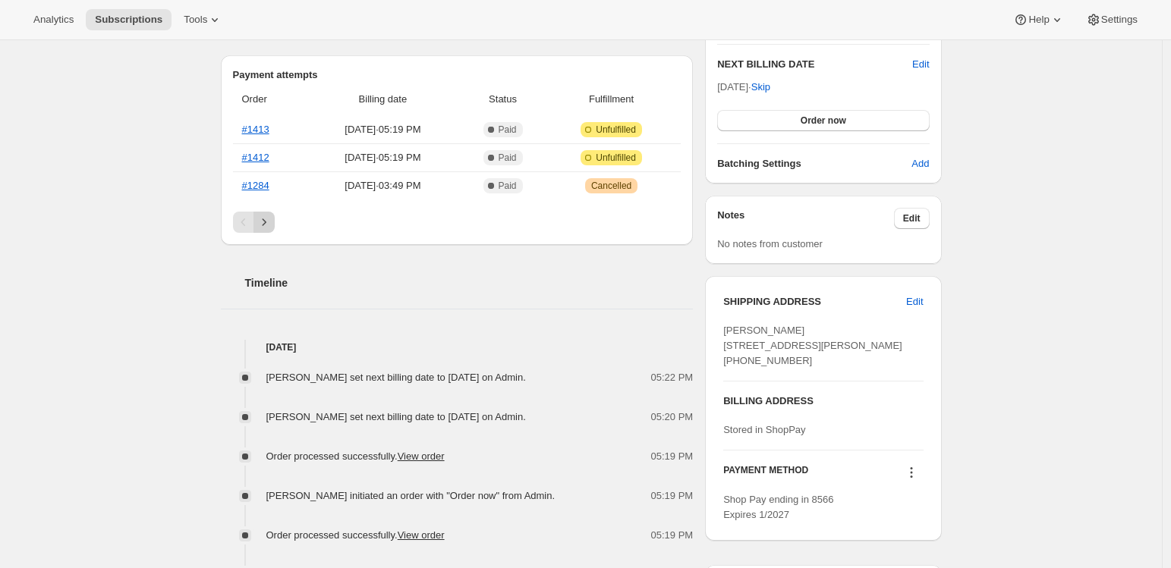
click at [266, 220] on icon "Next" at bounding box center [264, 221] width 4 height 7
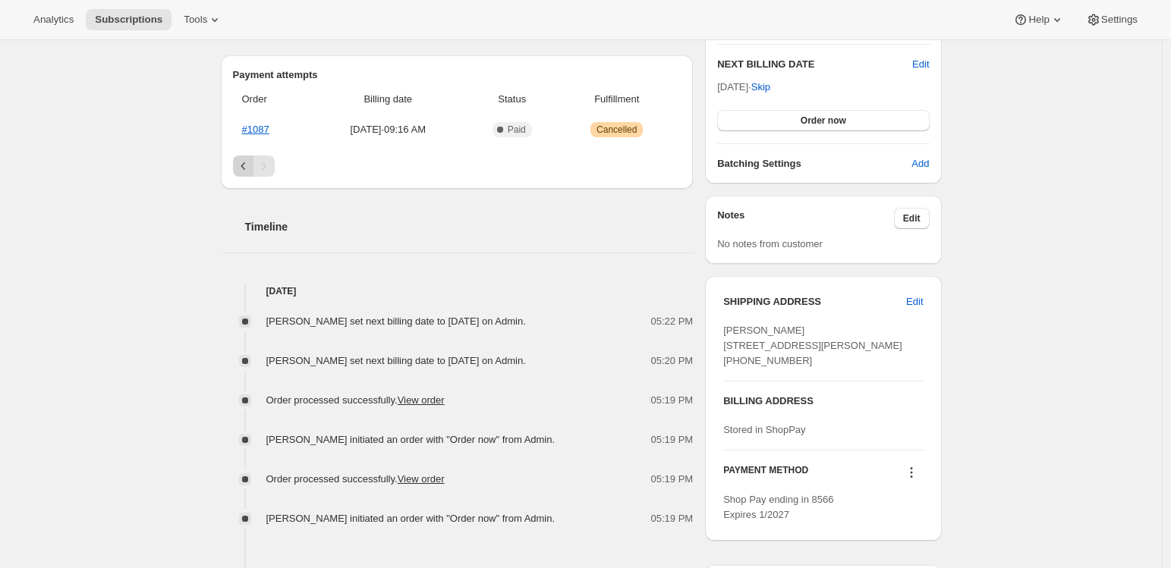
click at [243, 168] on icon "Previous" at bounding box center [243, 166] width 15 height 15
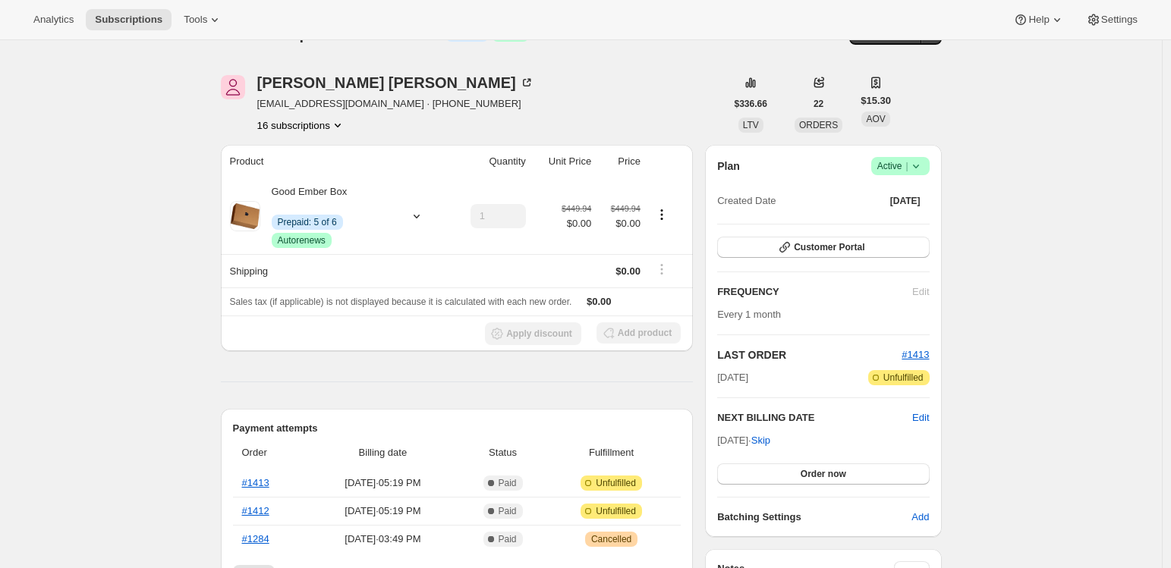
scroll to position [35, 0]
